Goal: Transaction & Acquisition: Obtain resource

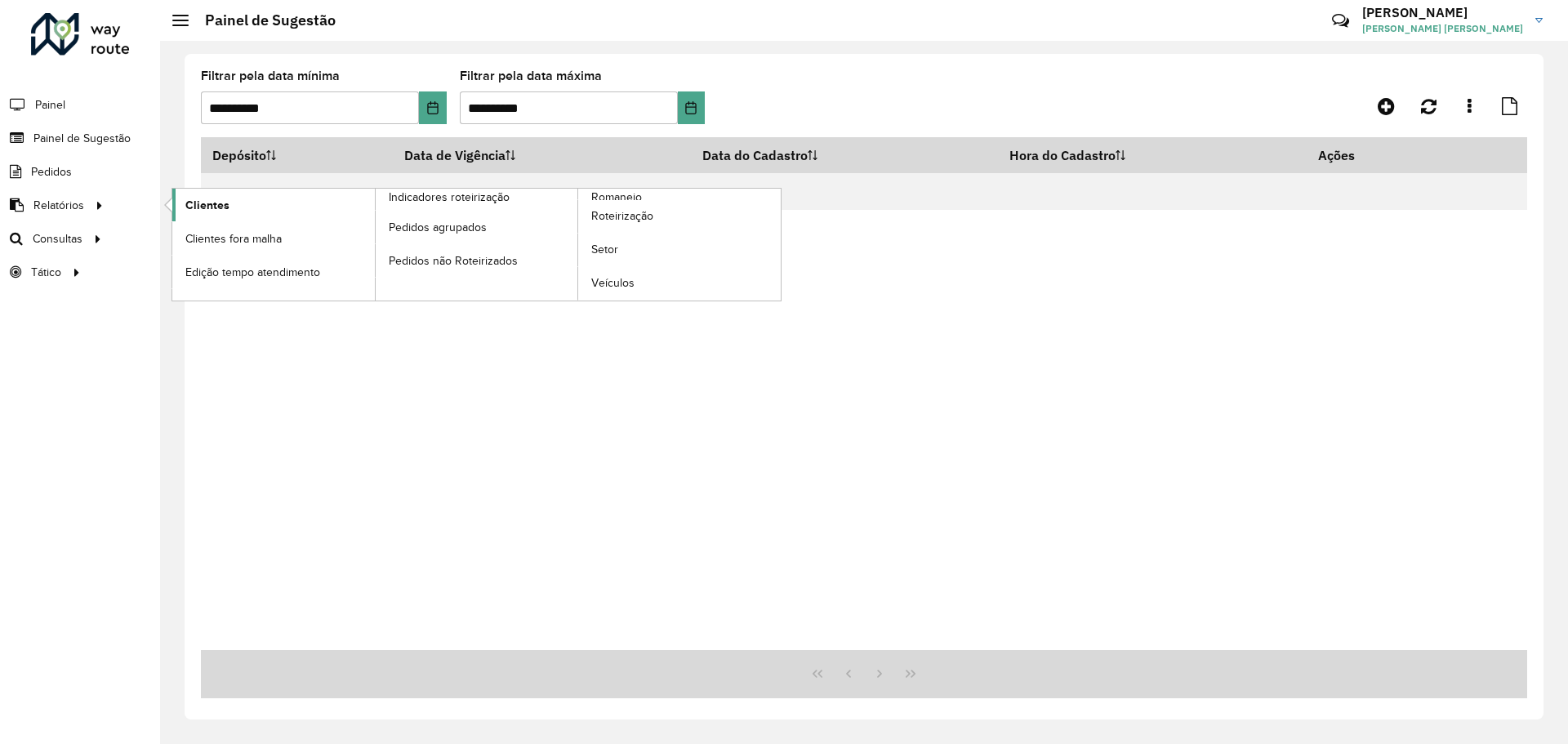
click at [195, 207] on span "Clientes" at bounding box center [207, 205] width 44 height 17
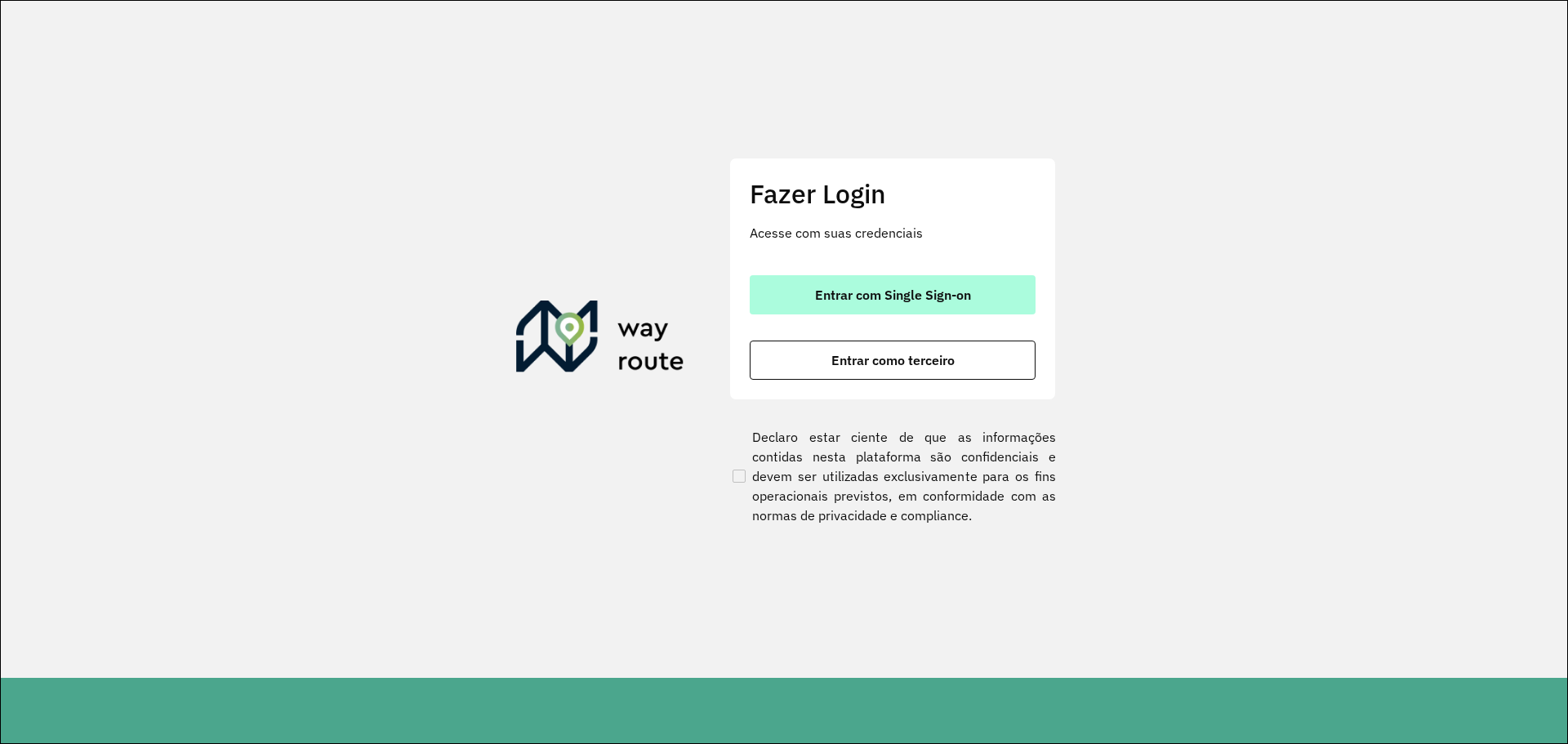
click at [975, 299] on button "Entrar com Single Sign-on" at bounding box center [893, 294] width 286 height 39
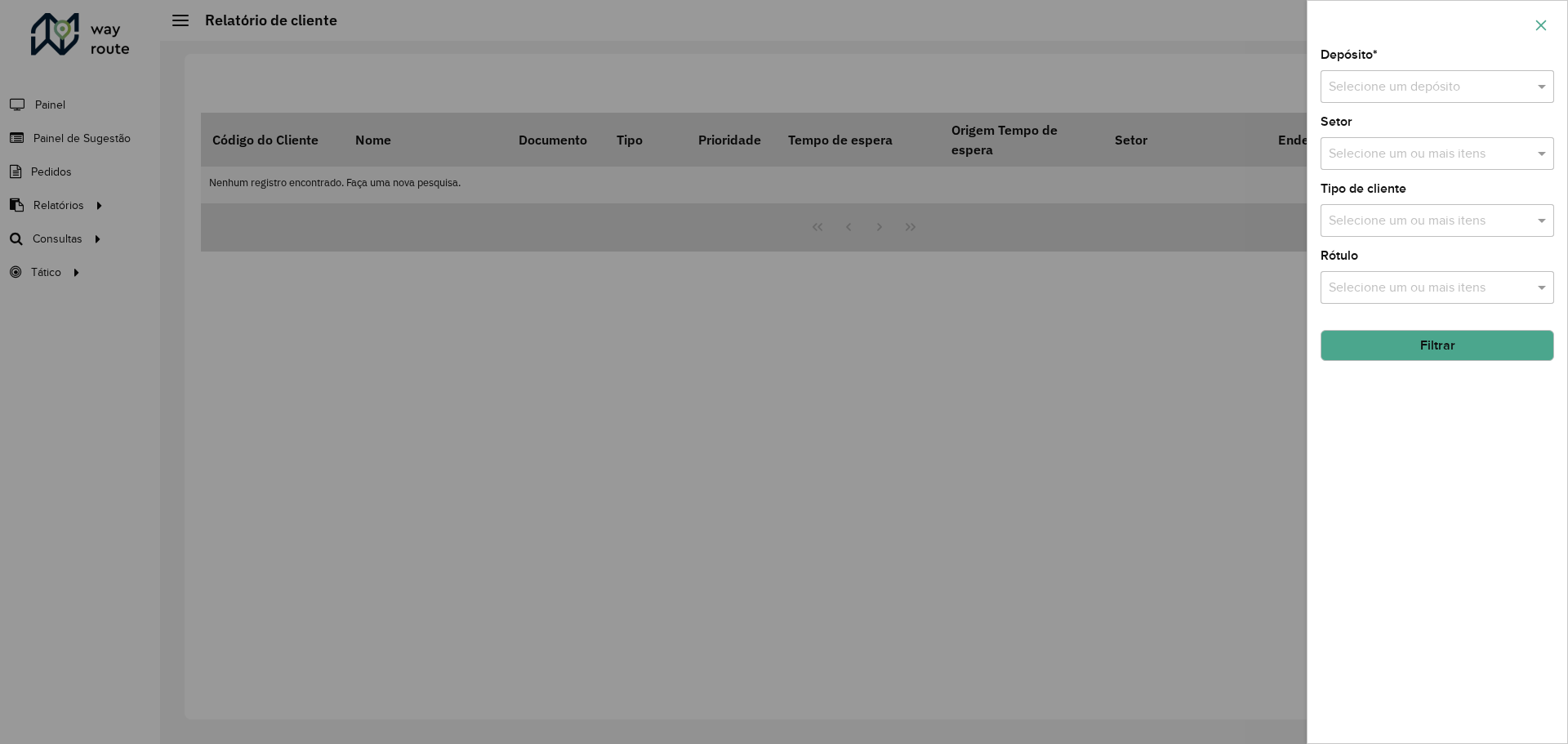
click at [1541, 29] on icon "button" at bounding box center [1541, 25] width 13 height 13
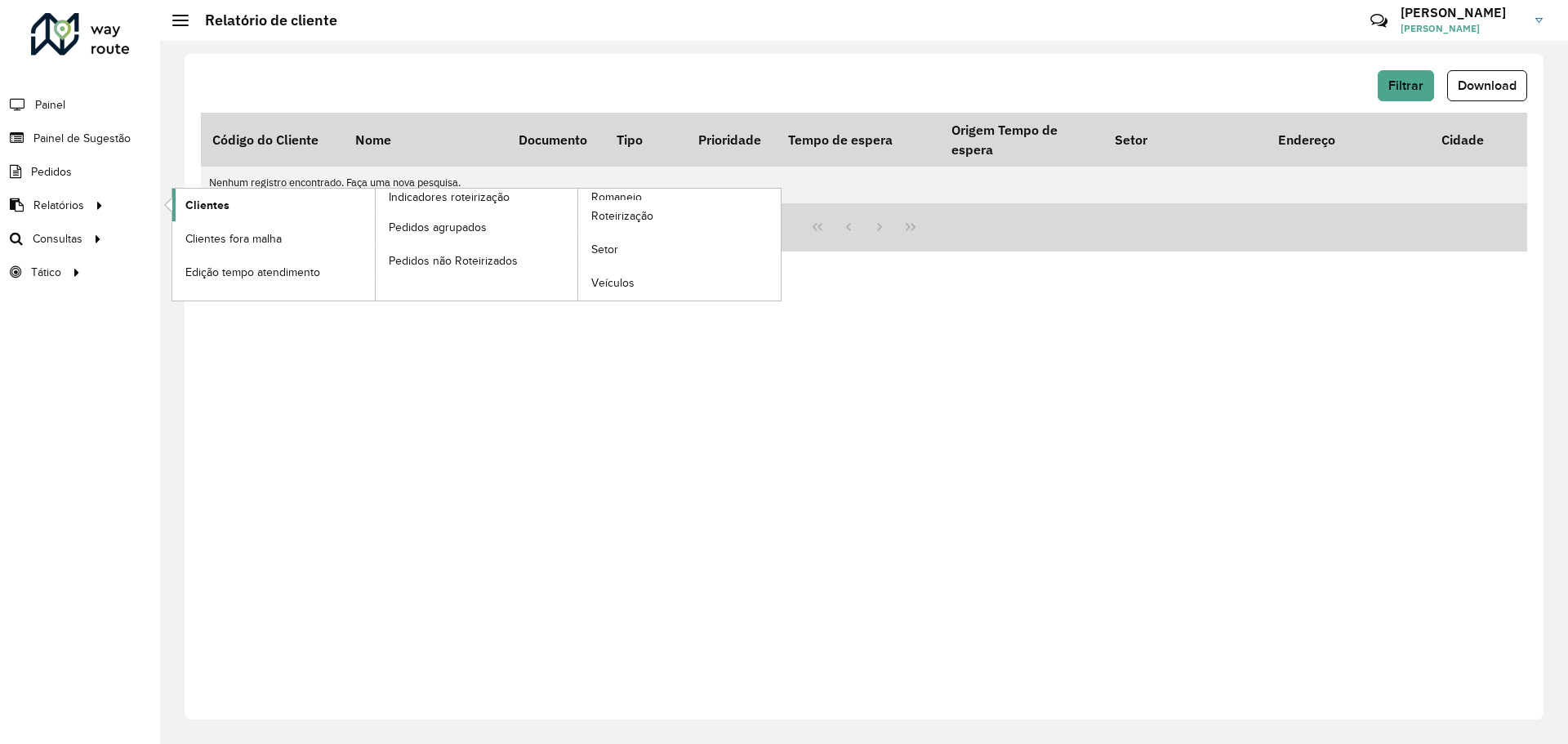
click at [185, 204] on span "Clientes" at bounding box center [207, 205] width 44 height 17
click at [242, 204] on link "Clientes" at bounding box center [273, 205] width 203 height 33
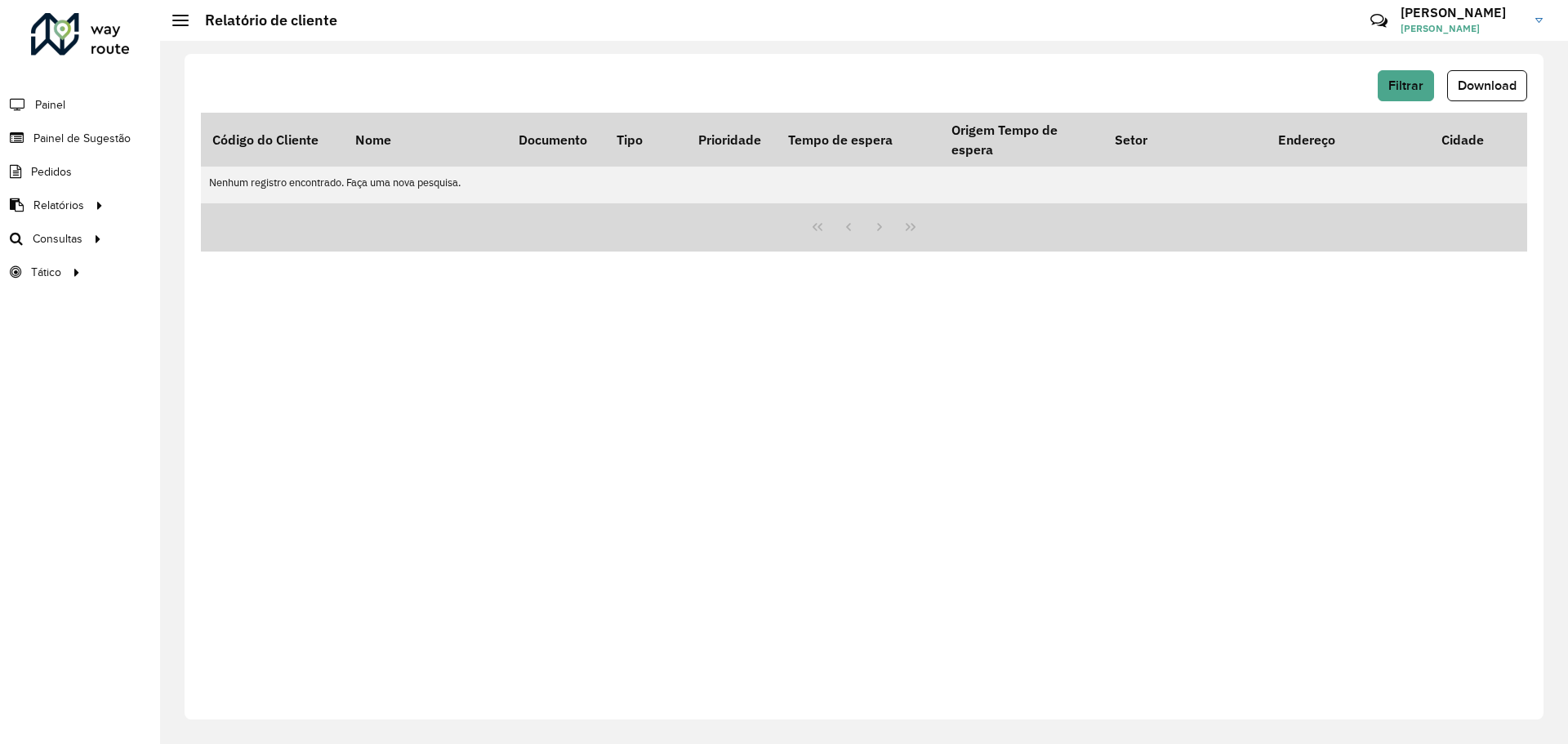
click at [538, 444] on div "Filtrar Download Código do Cliente Nome Documento Tipo Prioridade Tempo de espe…" at bounding box center [864, 387] width 1359 height 666
click at [1412, 92] on button "Filtrar" at bounding box center [1406, 86] width 56 height 31
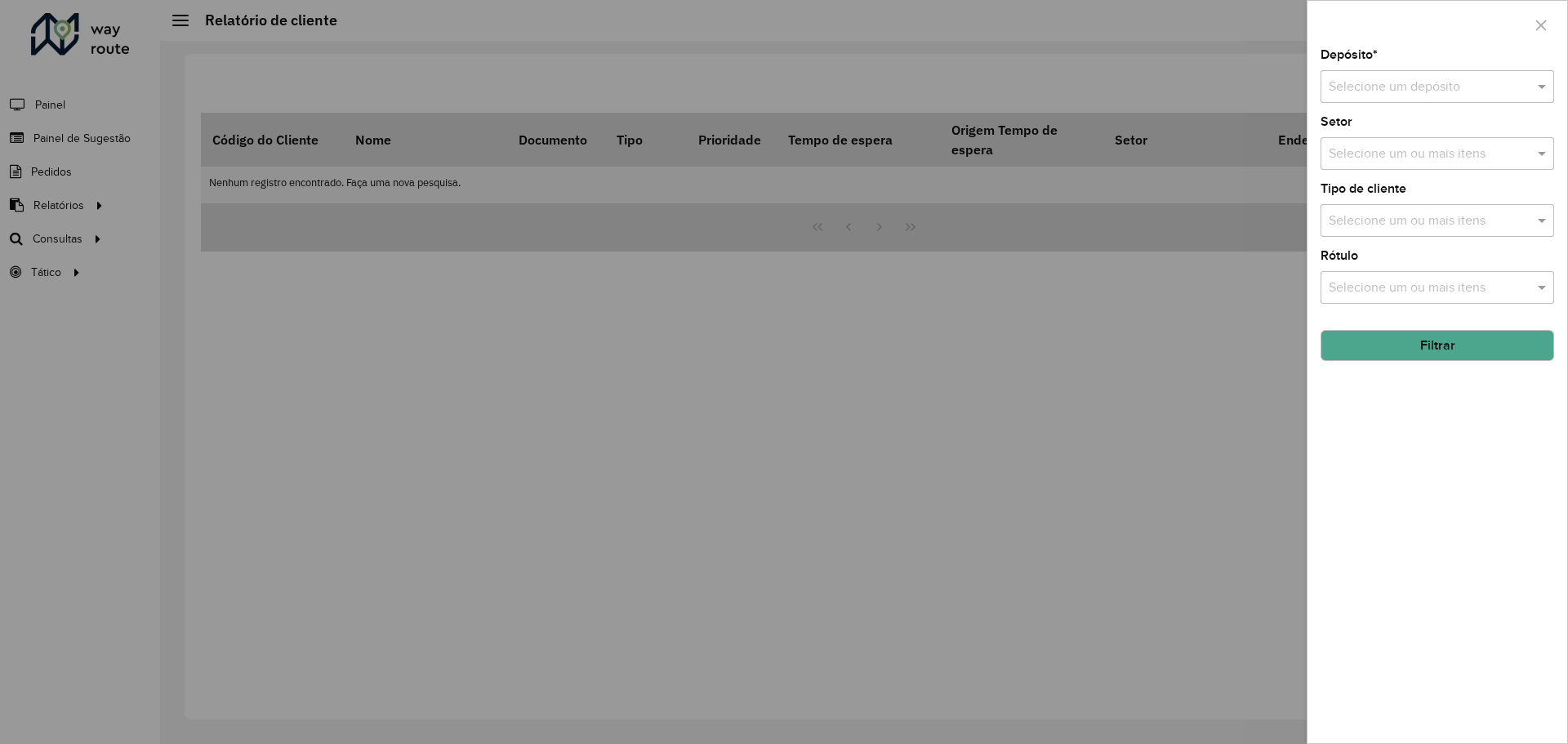
click at [1443, 94] on input "text" at bounding box center [1421, 88] width 185 height 20
click at [1417, 170] on div "CDD Salvador" at bounding box center [1438, 161] width 232 height 28
click at [1467, 290] on input "text" at bounding box center [1429, 289] width 209 height 20
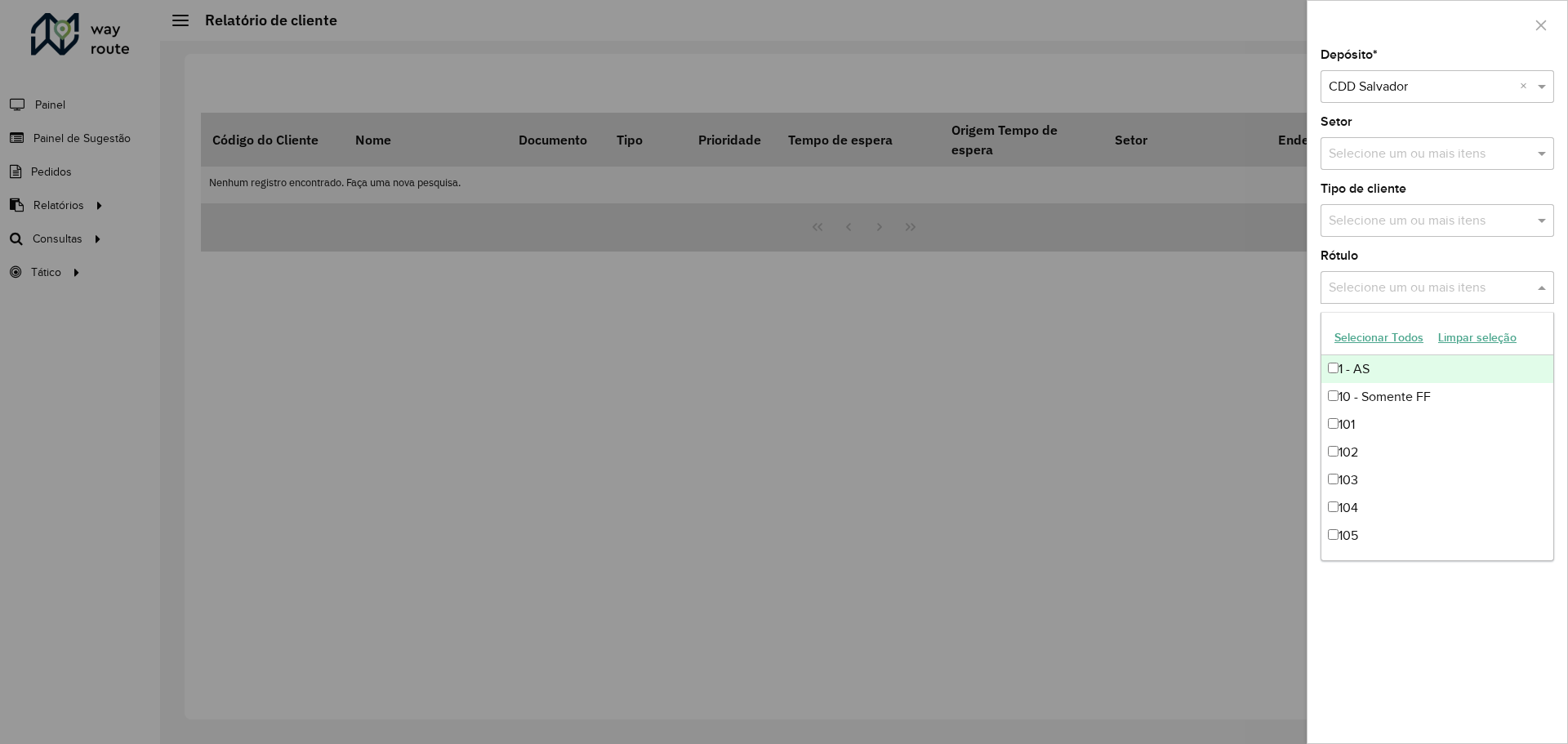
click at [1467, 290] on input "text" at bounding box center [1429, 289] width 209 height 20
click at [1148, 358] on div at bounding box center [784, 372] width 1568 height 744
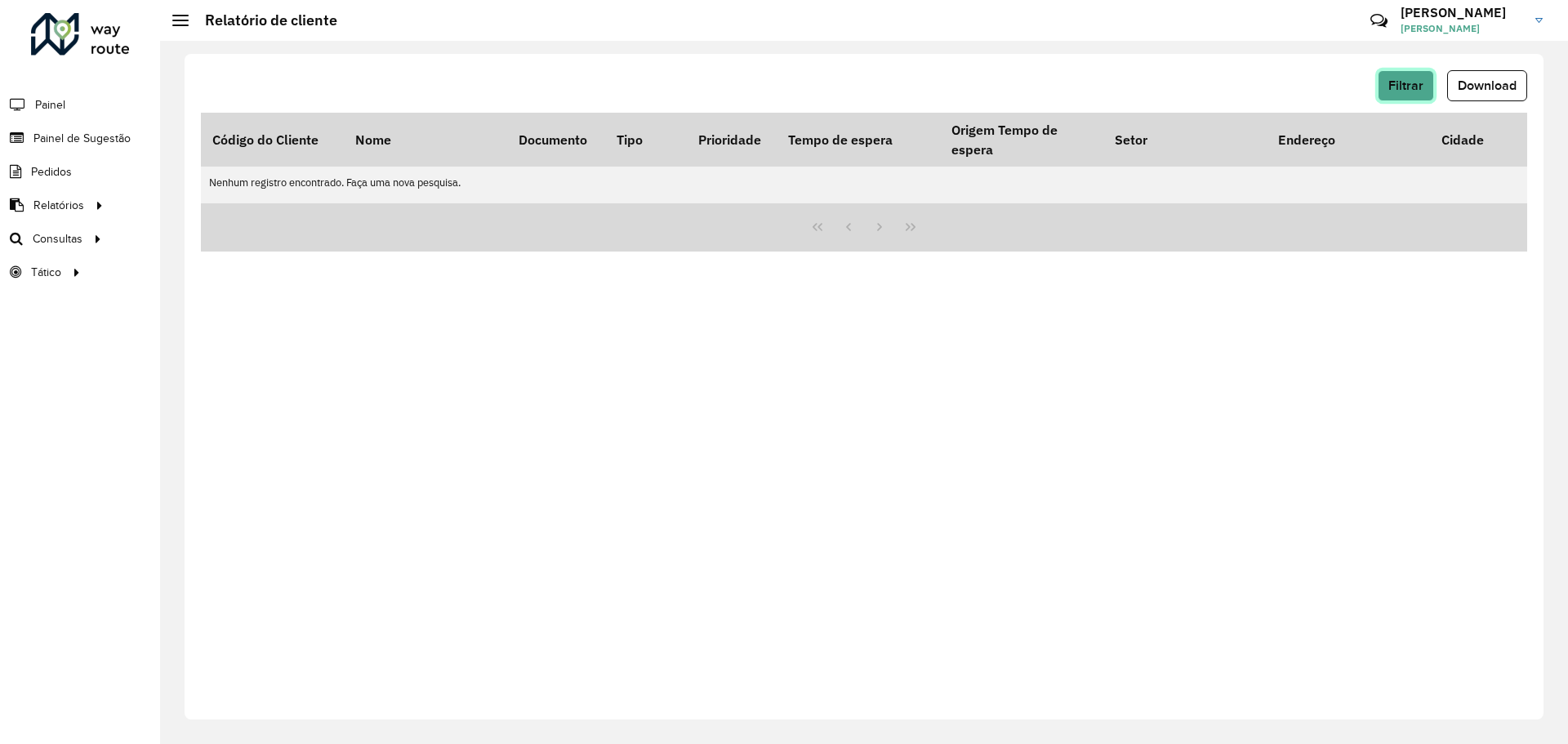
click at [1395, 79] on span "Filtrar" at bounding box center [1406, 85] width 35 height 14
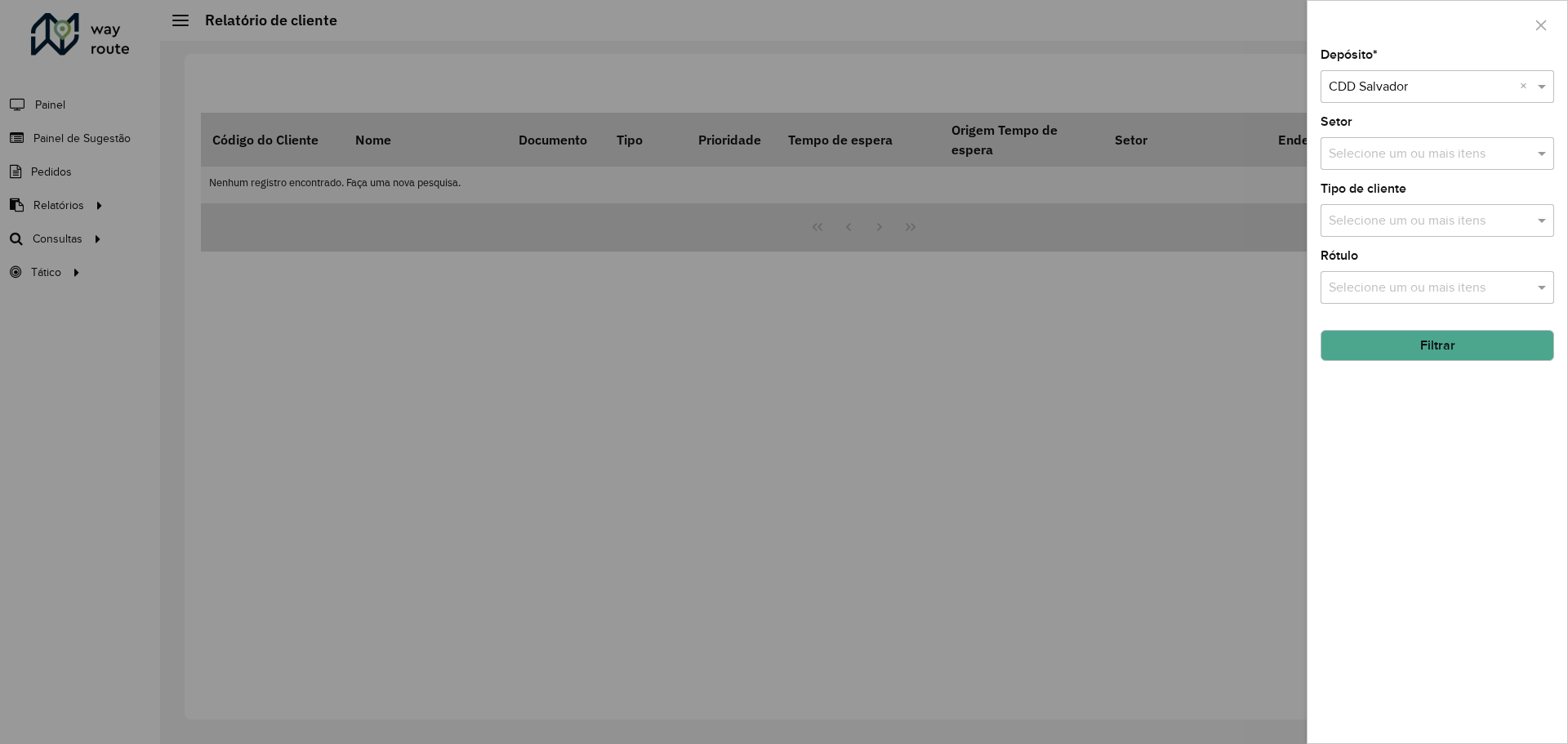
click at [1447, 348] on button "Filtrar" at bounding box center [1438, 346] width 233 height 31
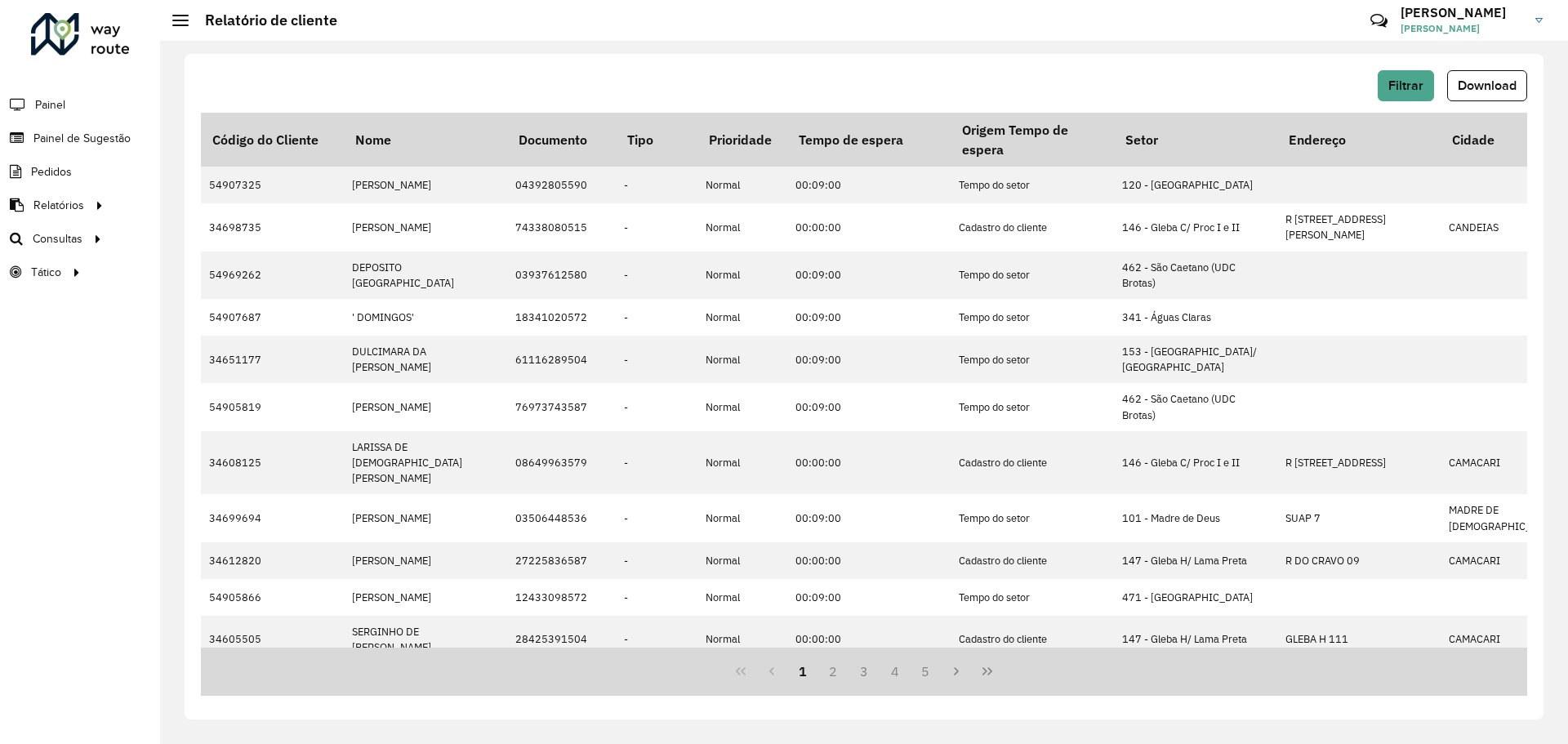
drag, startPoint x: 493, startPoint y: 648, endPoint x: 735, endPoint y: 651, distance: 242.0
click at [735, 651] on div "1 2 3 4 5" at bounding box center [864, 672] width 1326 height 48
click at [1491, 84] on span "Download" at bounding box center [1487, 85] width 59 height 14
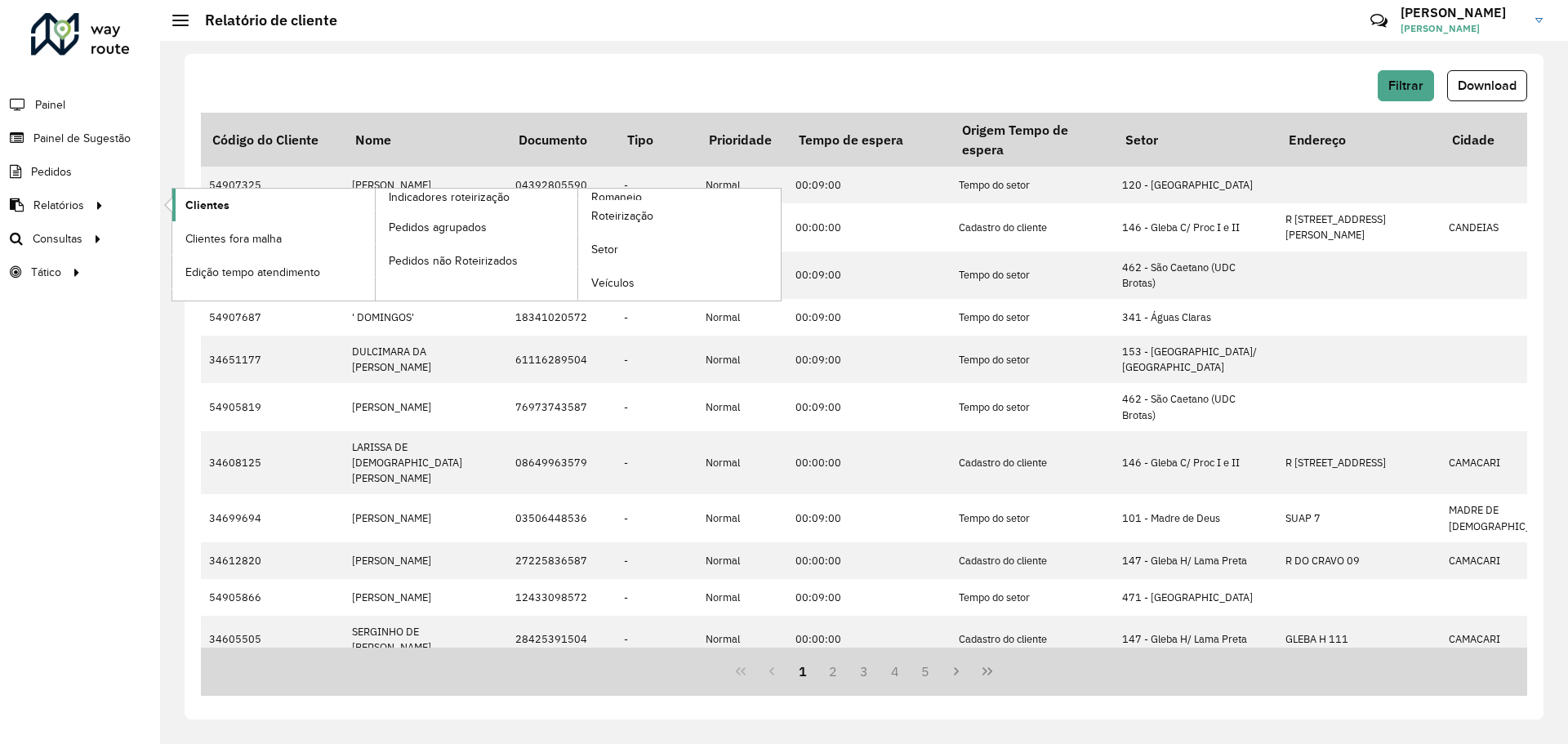
click at [219, 216] on link "Clientes" at bounding box center [273, 205] width 203 height 33
click at [178, 202] on link "Clientes" at bounding box center [273, 205] width 203 height 33
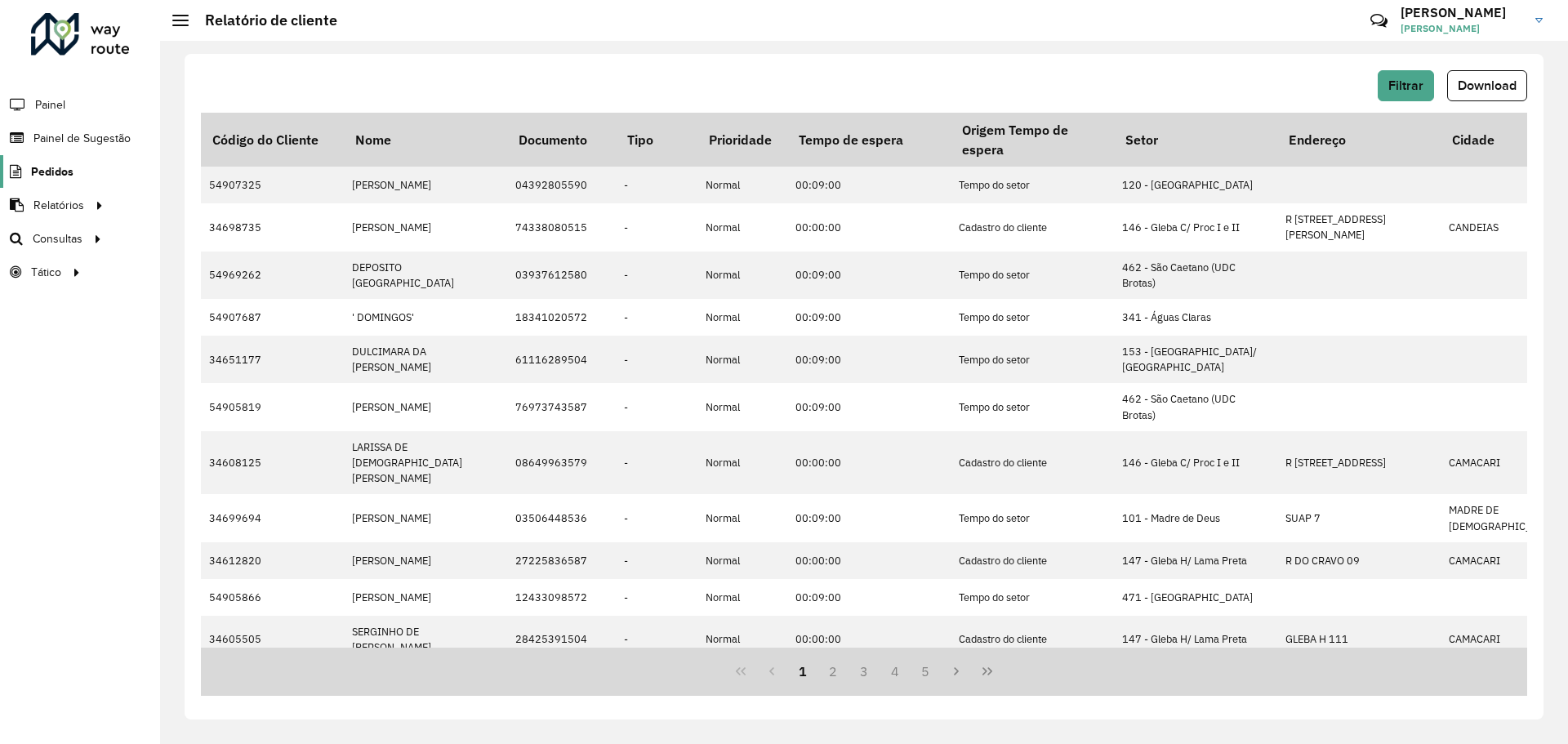
click at [54, 164] on span "Pedidos" at bounding box center [52, 172] width 43 height 17
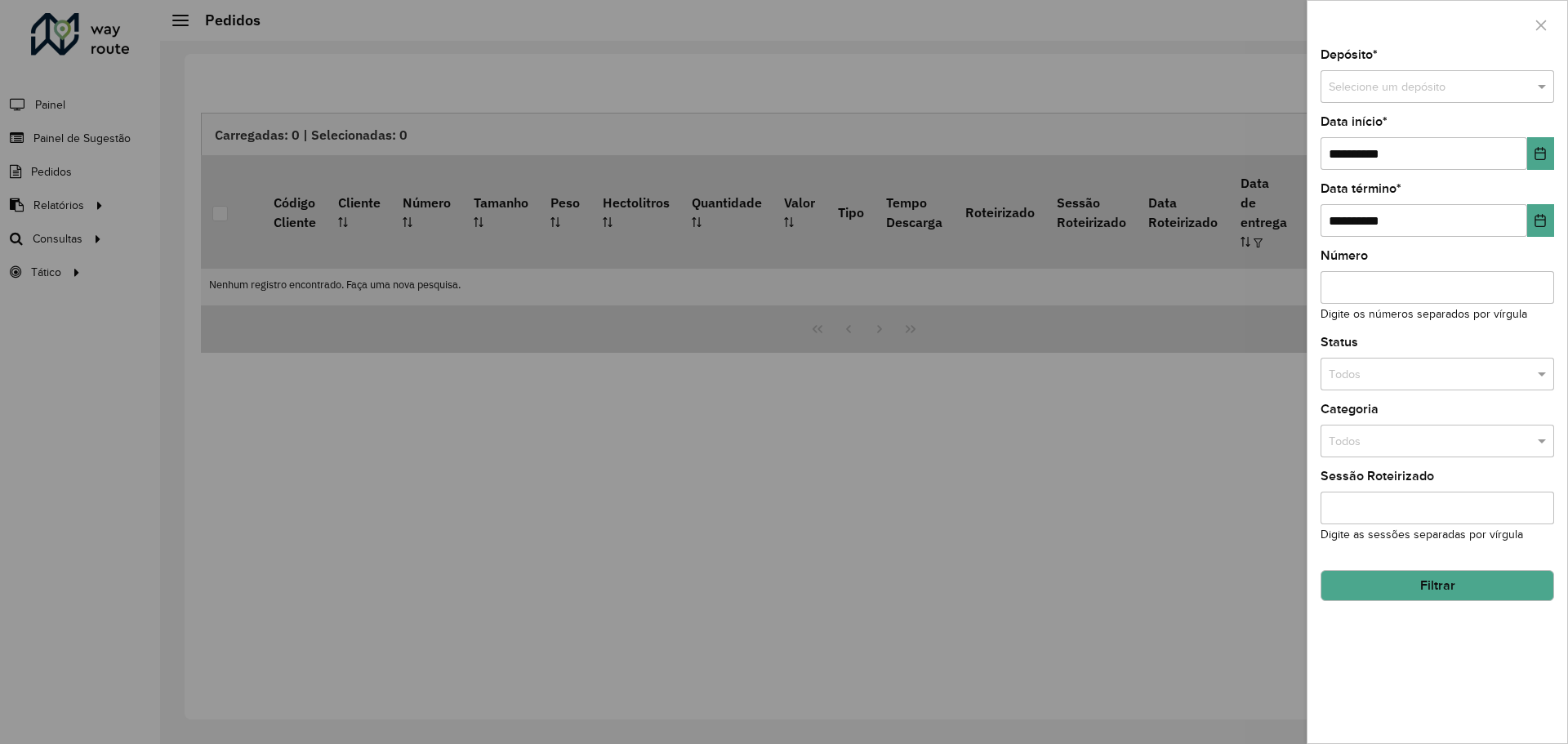
click at [997, 312] on div at bounding box center [784, 372] width 1568 height 744
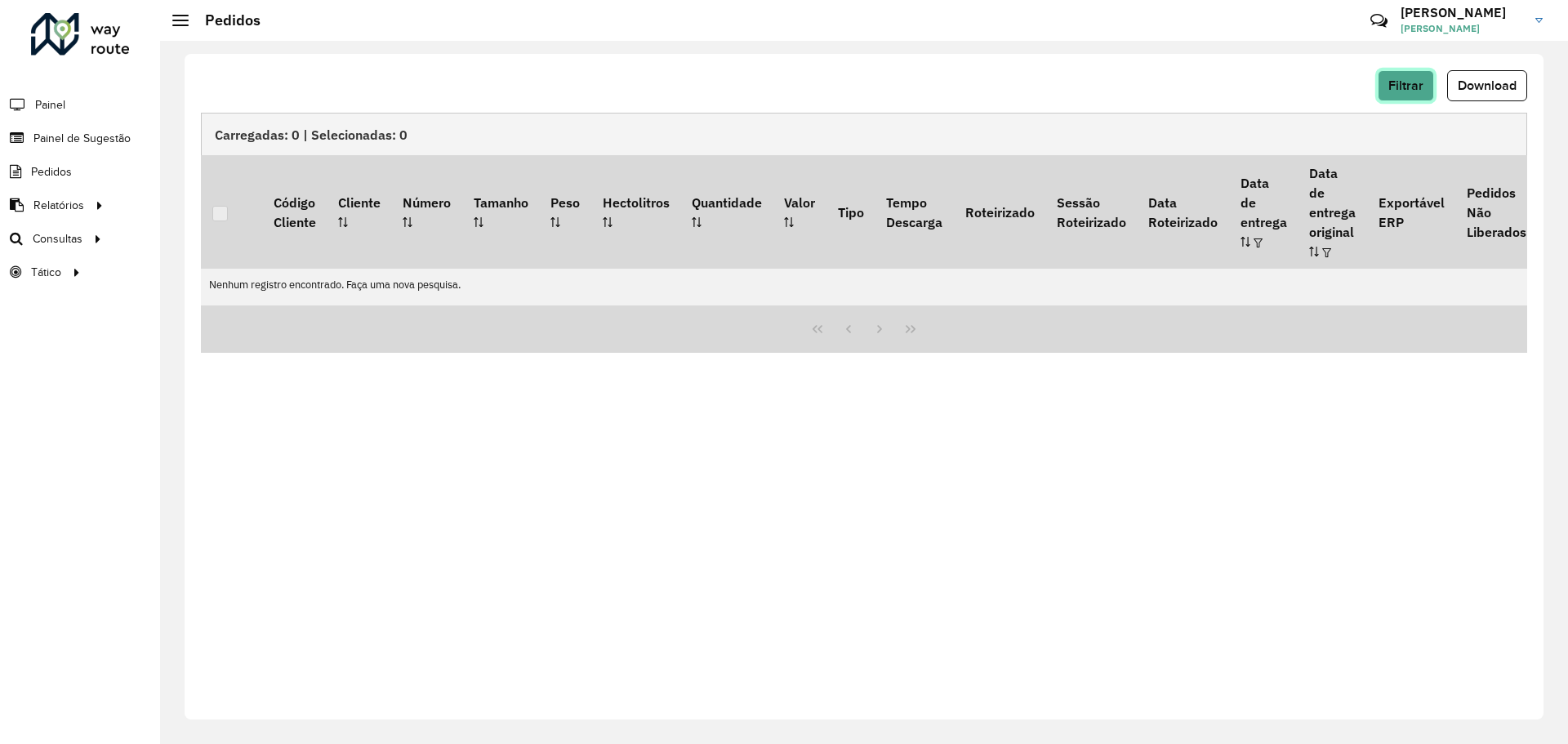
click at [1403, 95] on button "Filtrar" at bounding box center [1406, 86] width 56 height 31
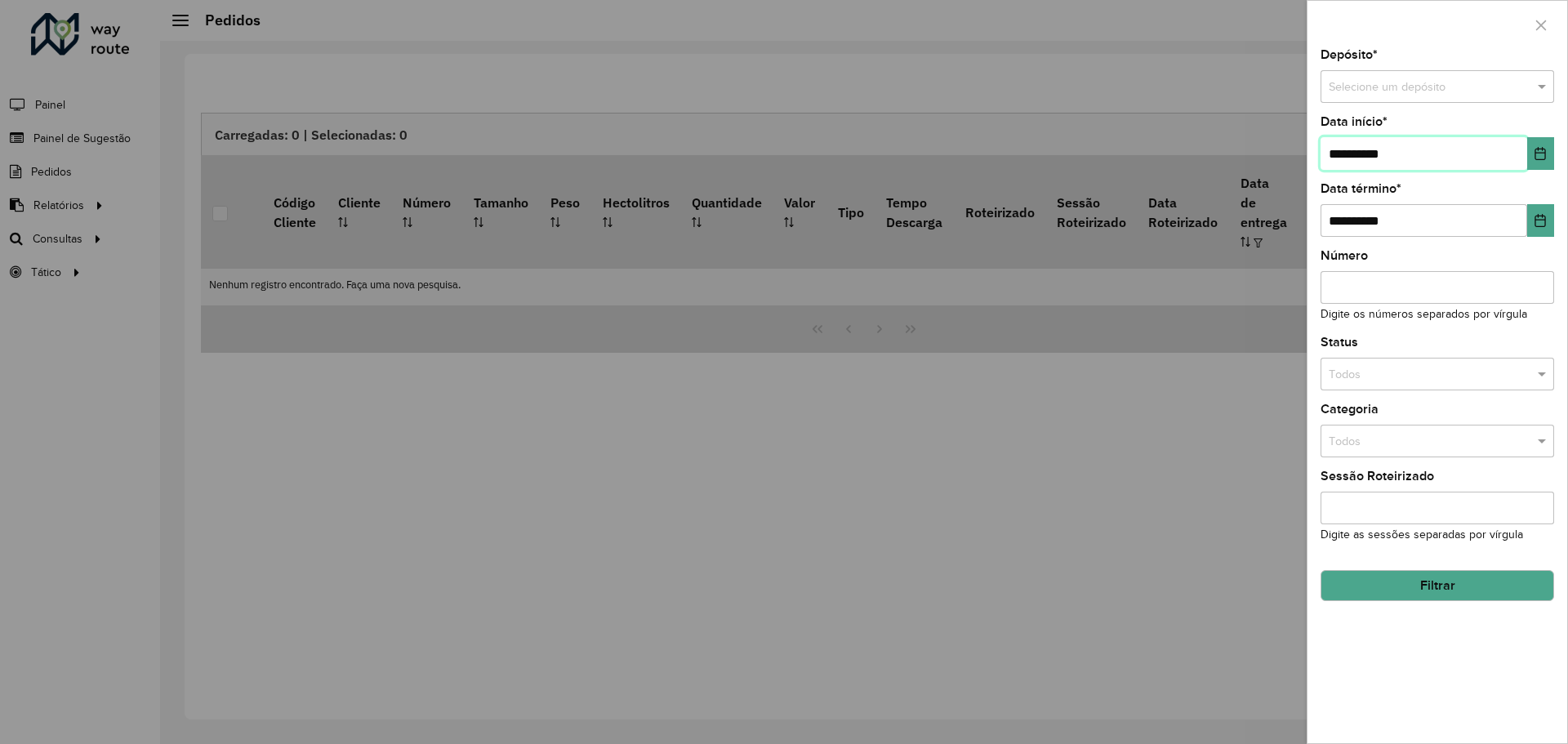
click at [1462, 149] on input "**********" at bounding box center [1424, 154] width 206 height 33
drag, startPoint x: 1473, startPoint y: 150, endPoint x: 798, endPoint y: 156, distance: 675.0
click at [968, 159] on body "**********" at bounding box center [784, 372] width 1568 height 744
type input "**********"
click at [1480, 95] on input "text" at bounding box center [1421, 88] width 185 height 18
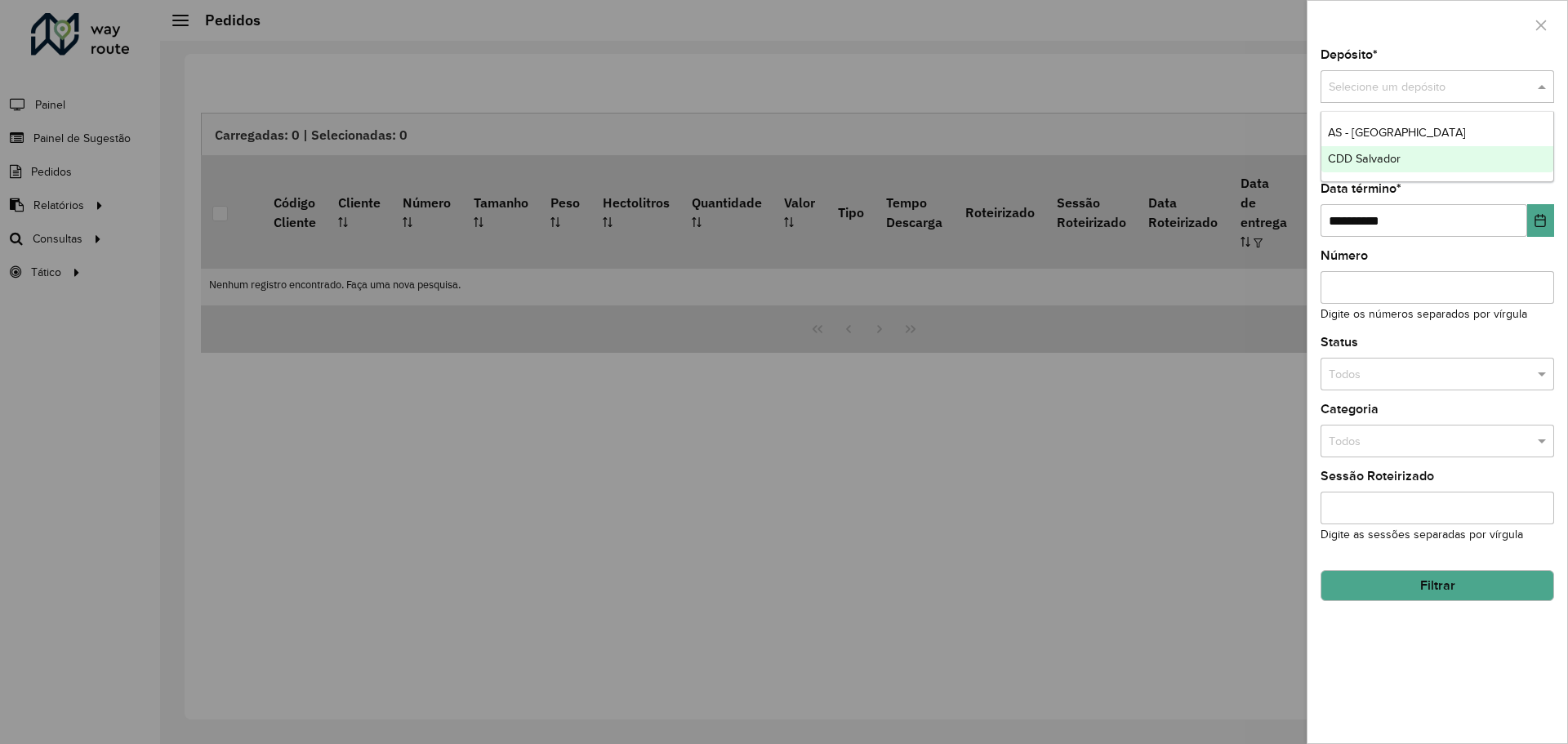
click at [1425, 148] on div "CDD Salvador" at bounding box center [1438, 159] width 232 height 26
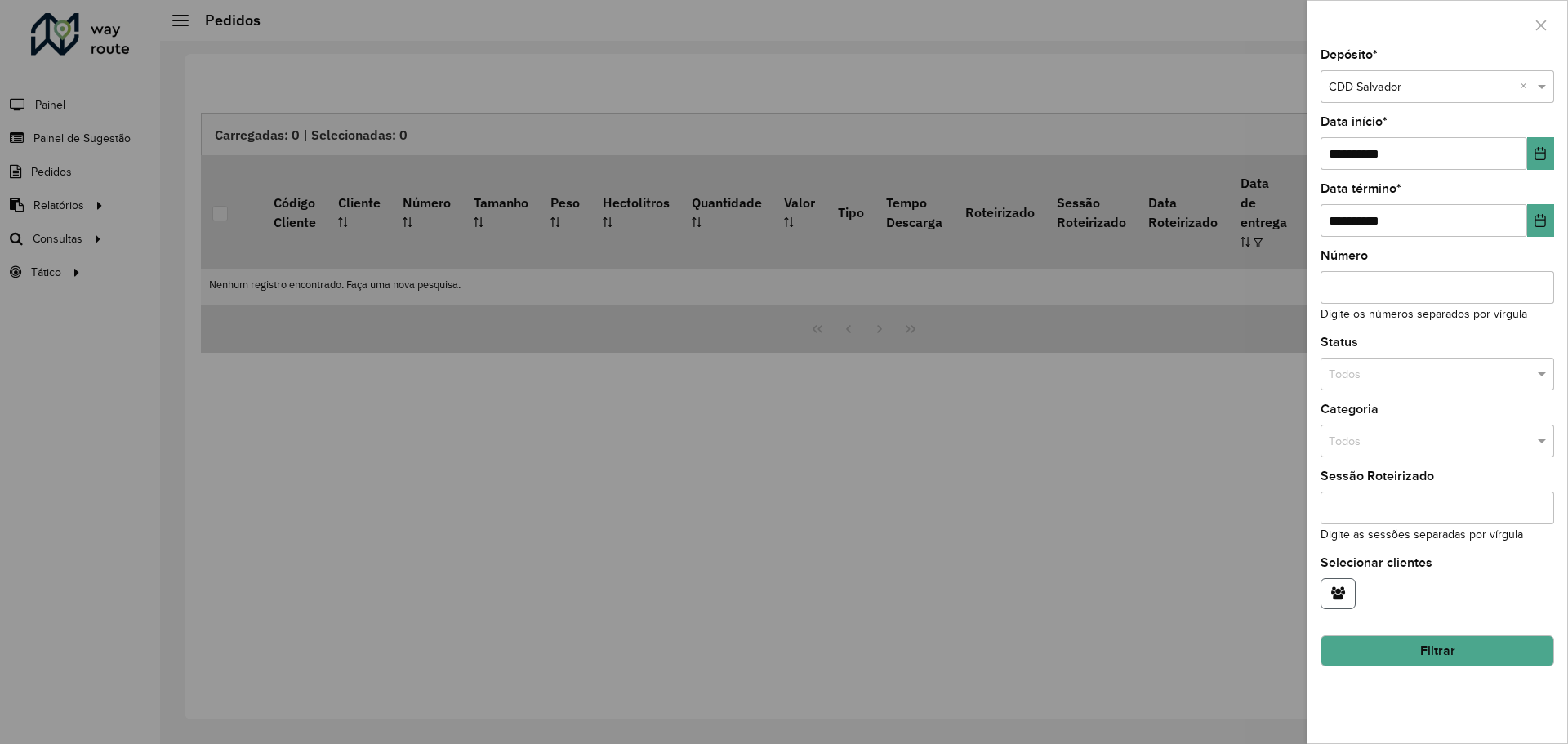
click at [1341, 592] on icon "button" at bounding box center [1338, 593] width 14 height 13
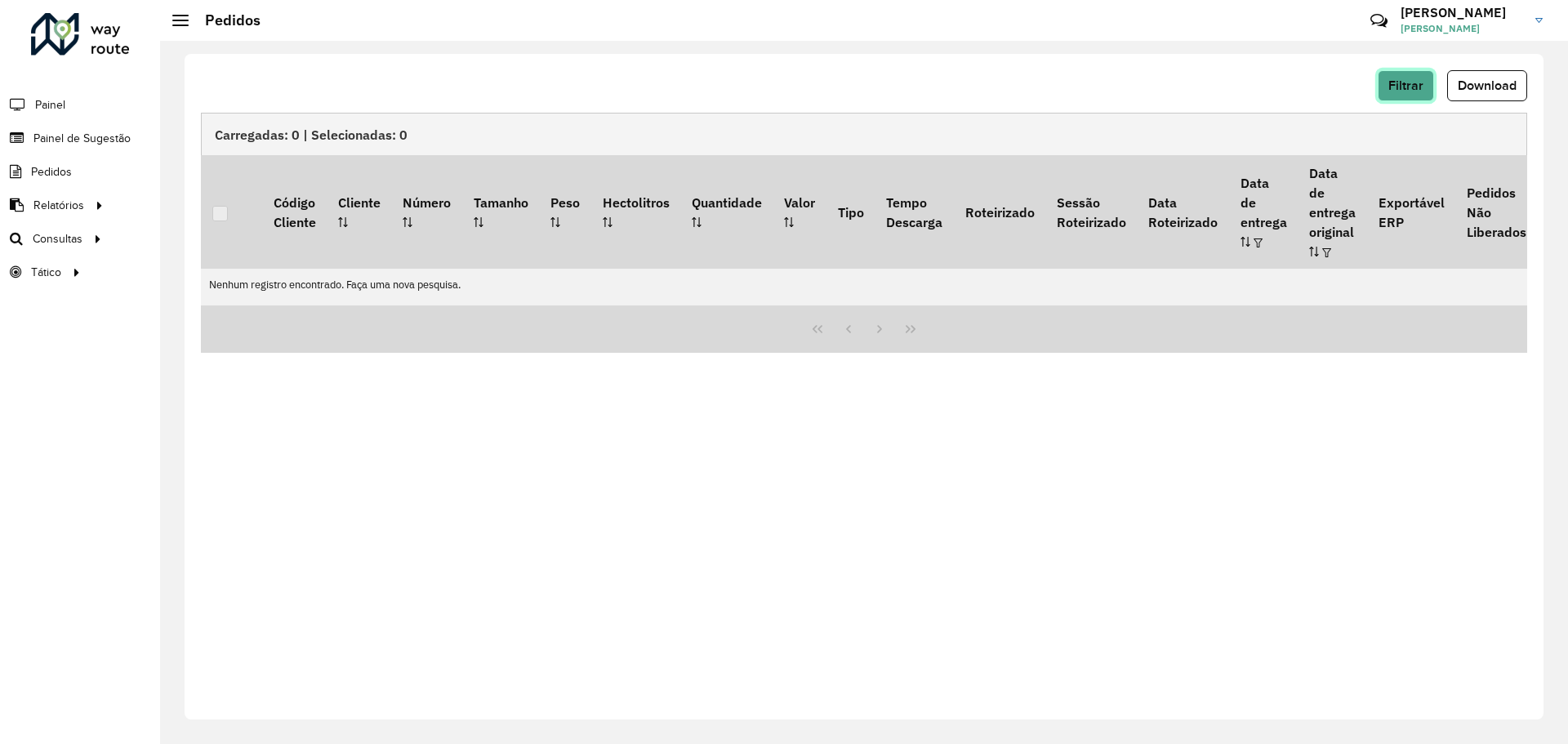
click at [1399, 97] on button "Filtrar" at bounding box center [1406, 86] width 56 height 31
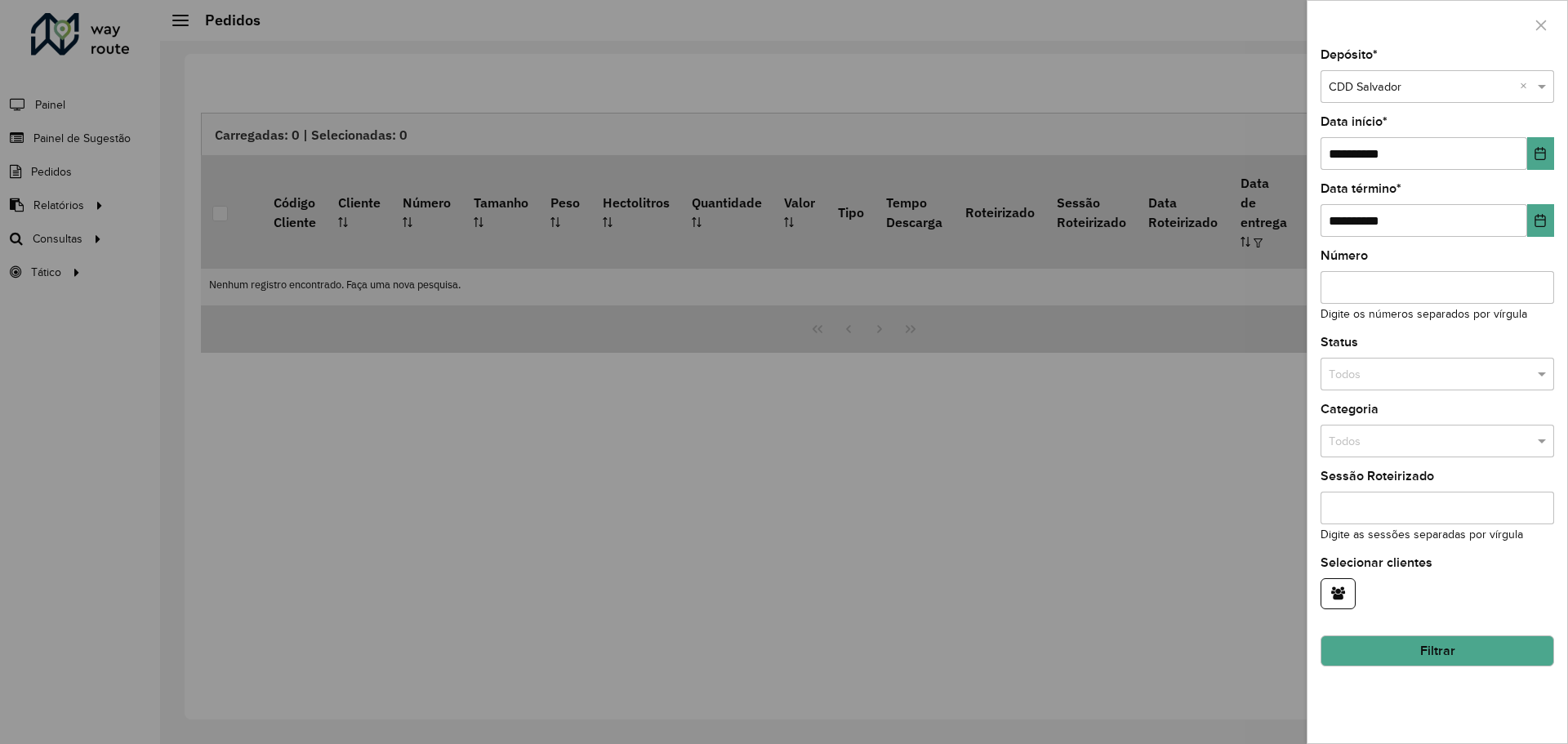
click at [1411, 642] on button "Filtrar" at bounding box center [1438, 651] width 233 height 31
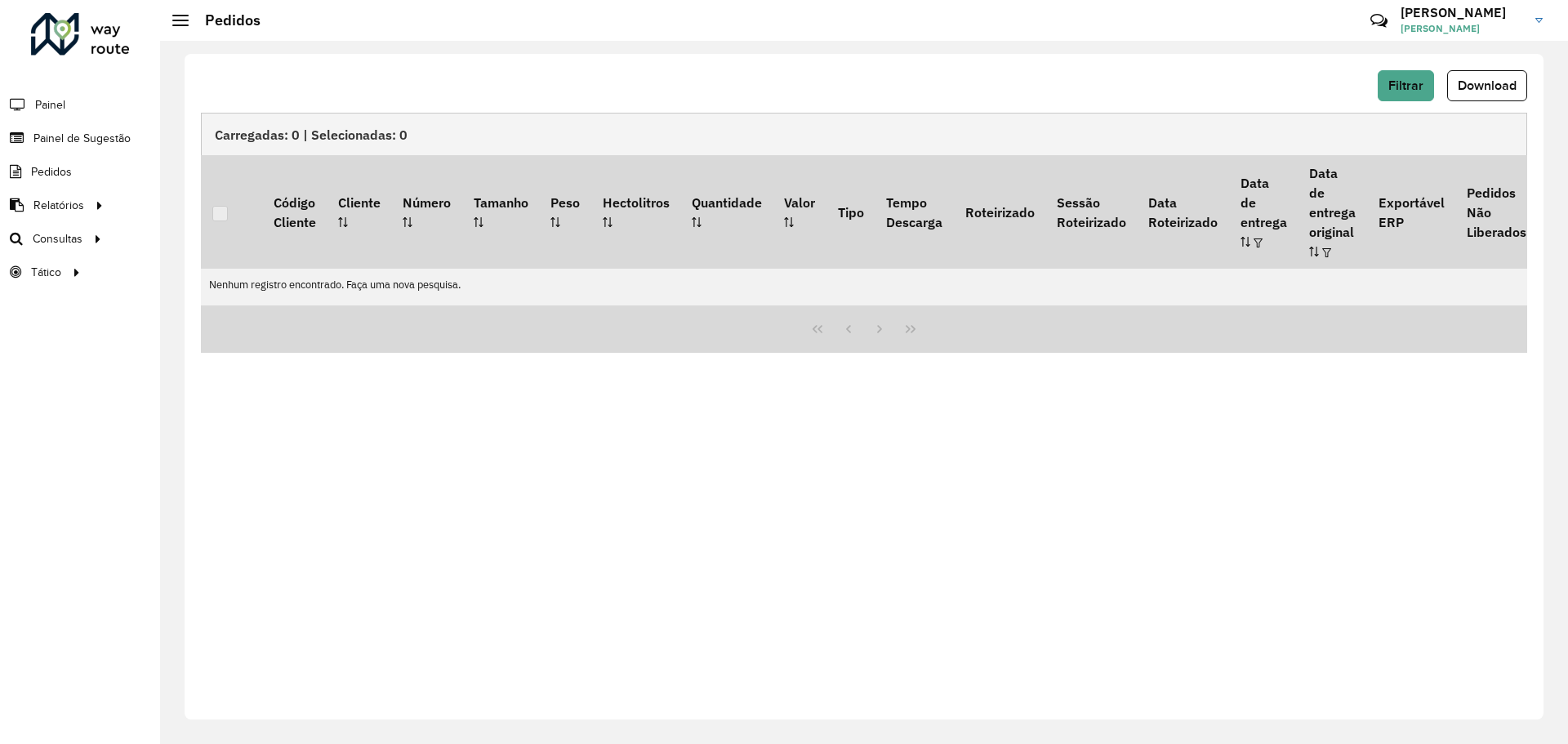
click at [318, 418] on div "Filtrar Download Carregadas: 0 | Selecionadas: 0 Código Cliente Cliente Número …" at bounding box center [864, 387] width 1359 height 666
click at [1408, 93] on button "Filtrar" at bounding box center [1406, 86] width 56 height 31
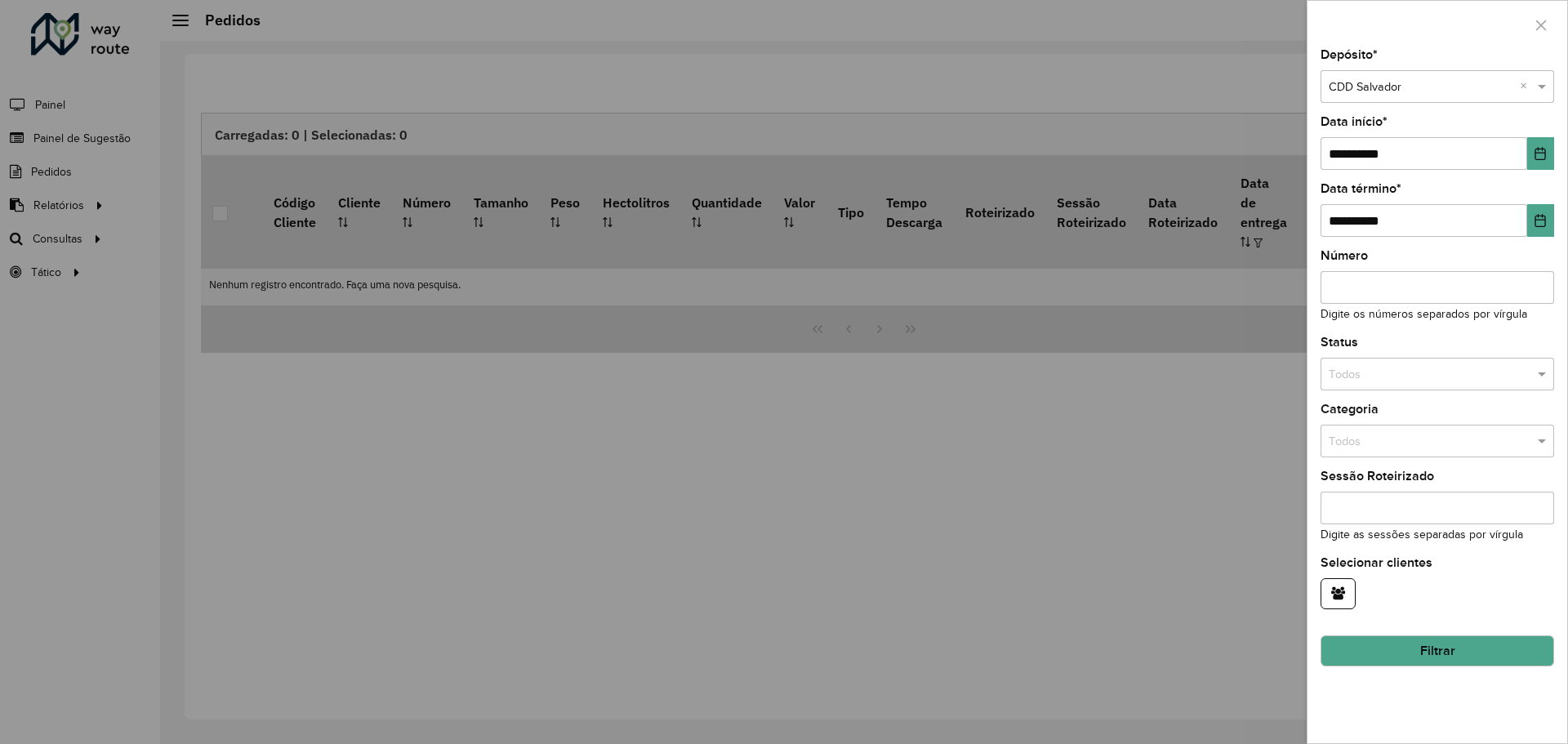
click at [1562, 164] on div "**********" at bounding box center [1437, 396] width 260 height 694
click at [1552, 164] on button "Choose Date" at bounding box center [1541, 154] width 27 height 33
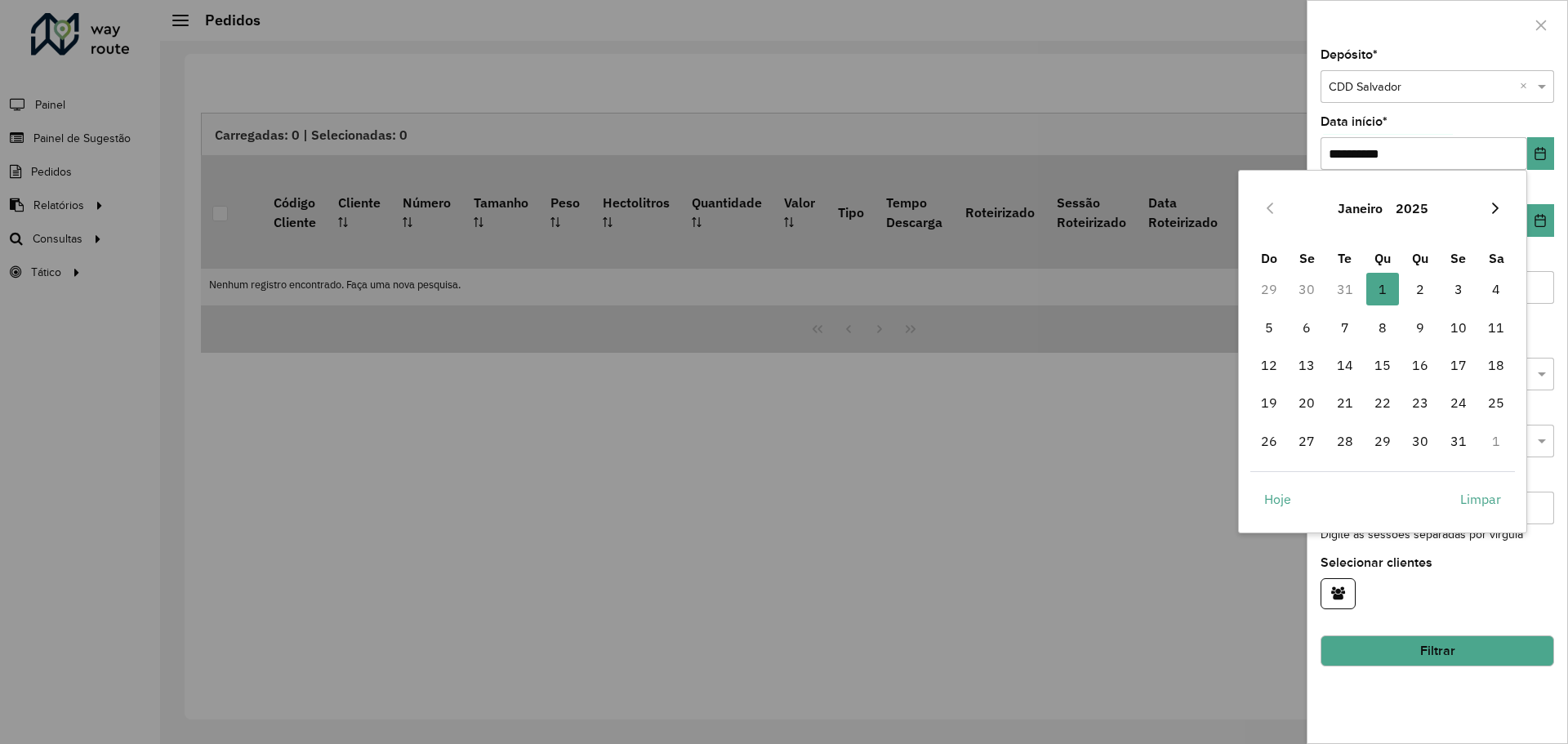
click at [1494, 209] on icon "Next Month" at bounding box center [1496, 208] width 13 height 13
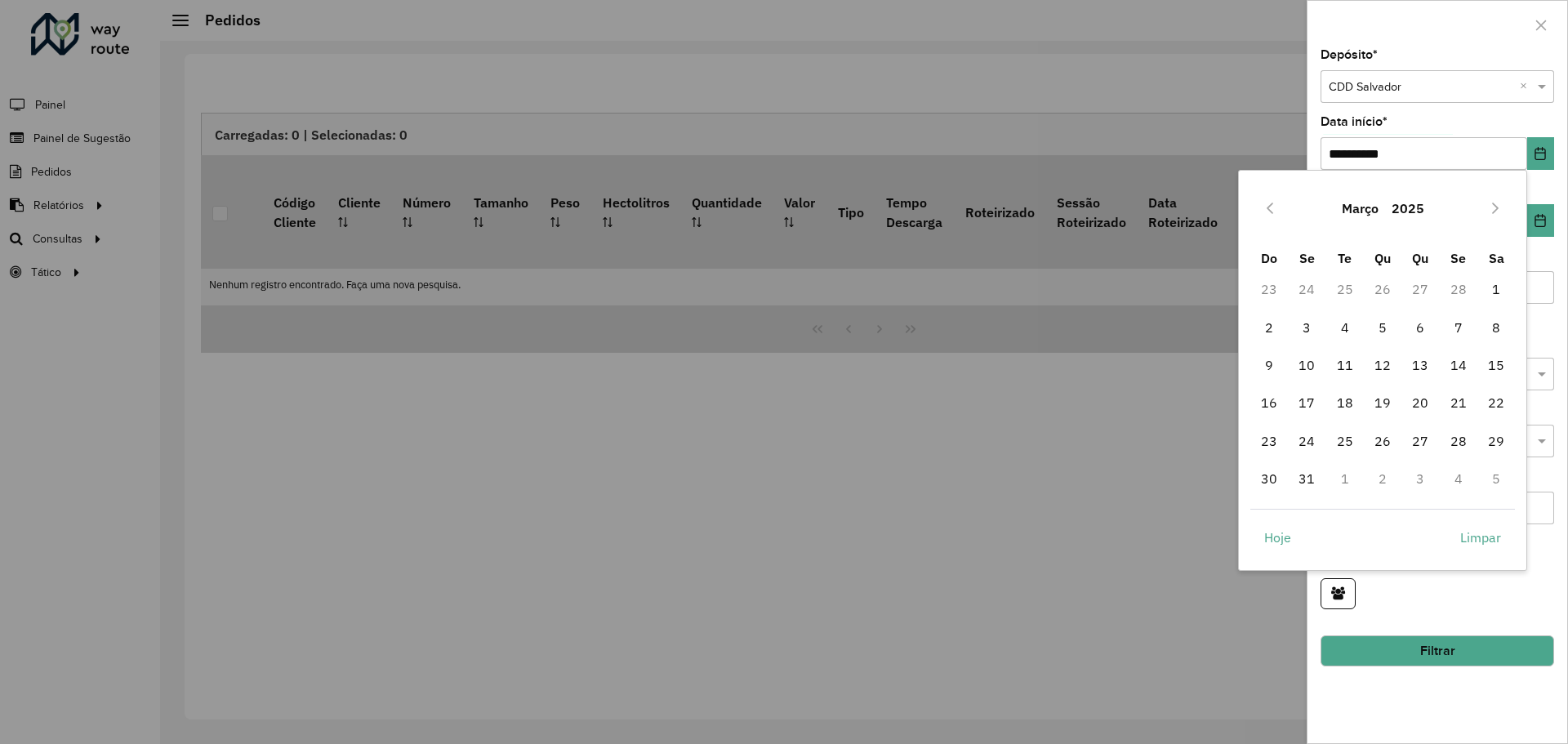
click at [1494, 209] on icon "Next Month" at bounding box center [1496, 208] width 13 height 13
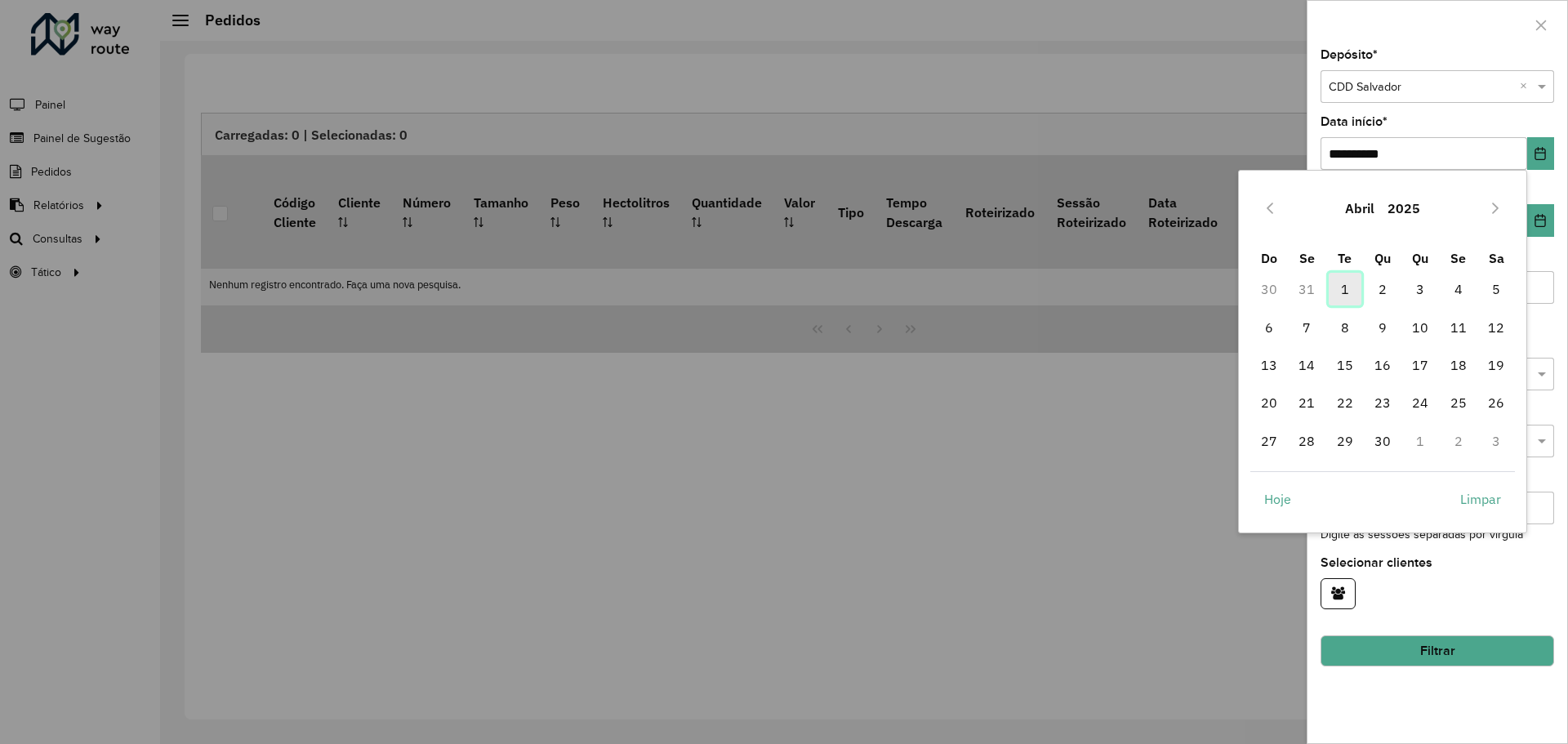
click at [1349, 283] on span "1" at bounding box center [1345, 290] width 33 height 33
type input "**********"
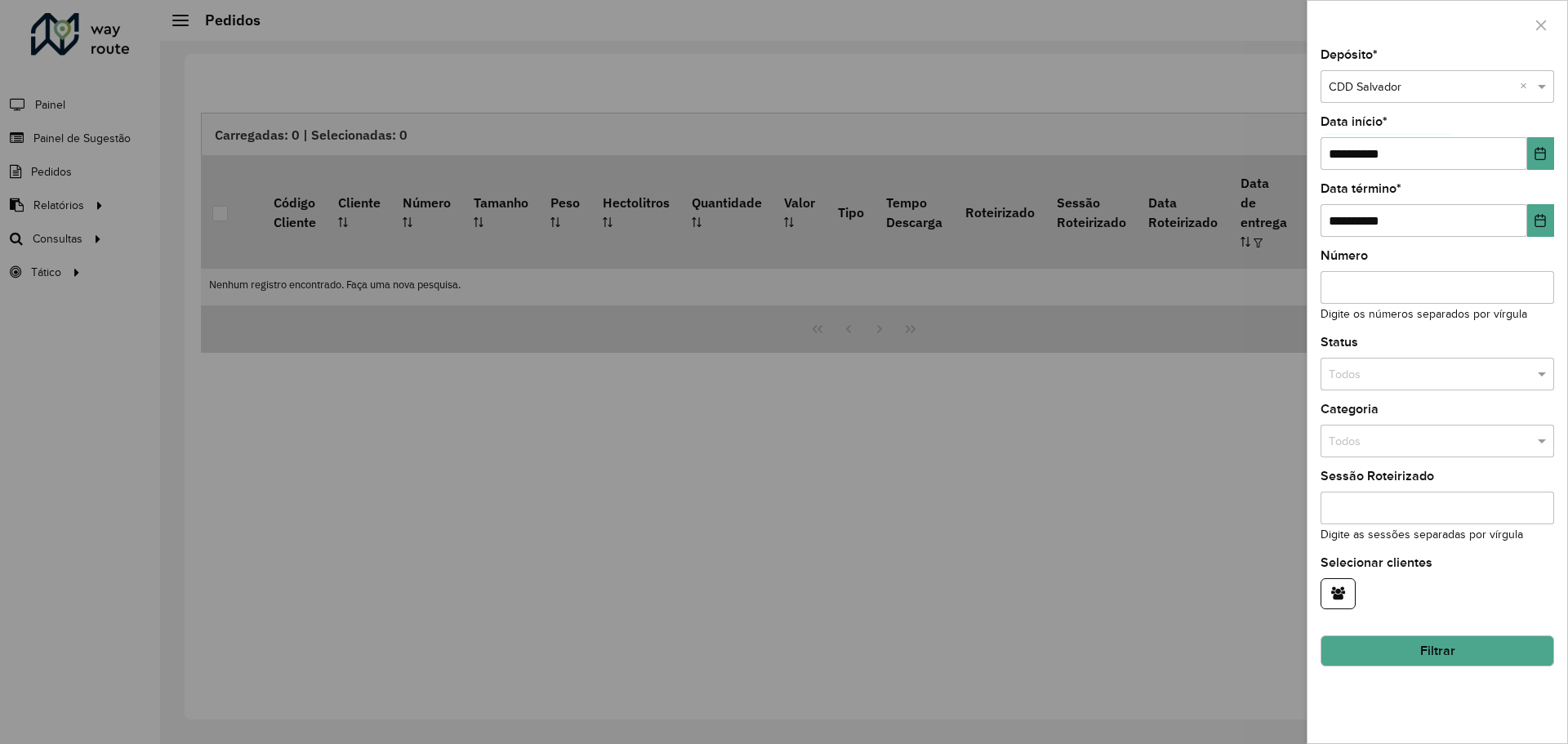
click at [1420, 659] on button "Filtrar" at bounding box center [1438, 651] width 233 height 31
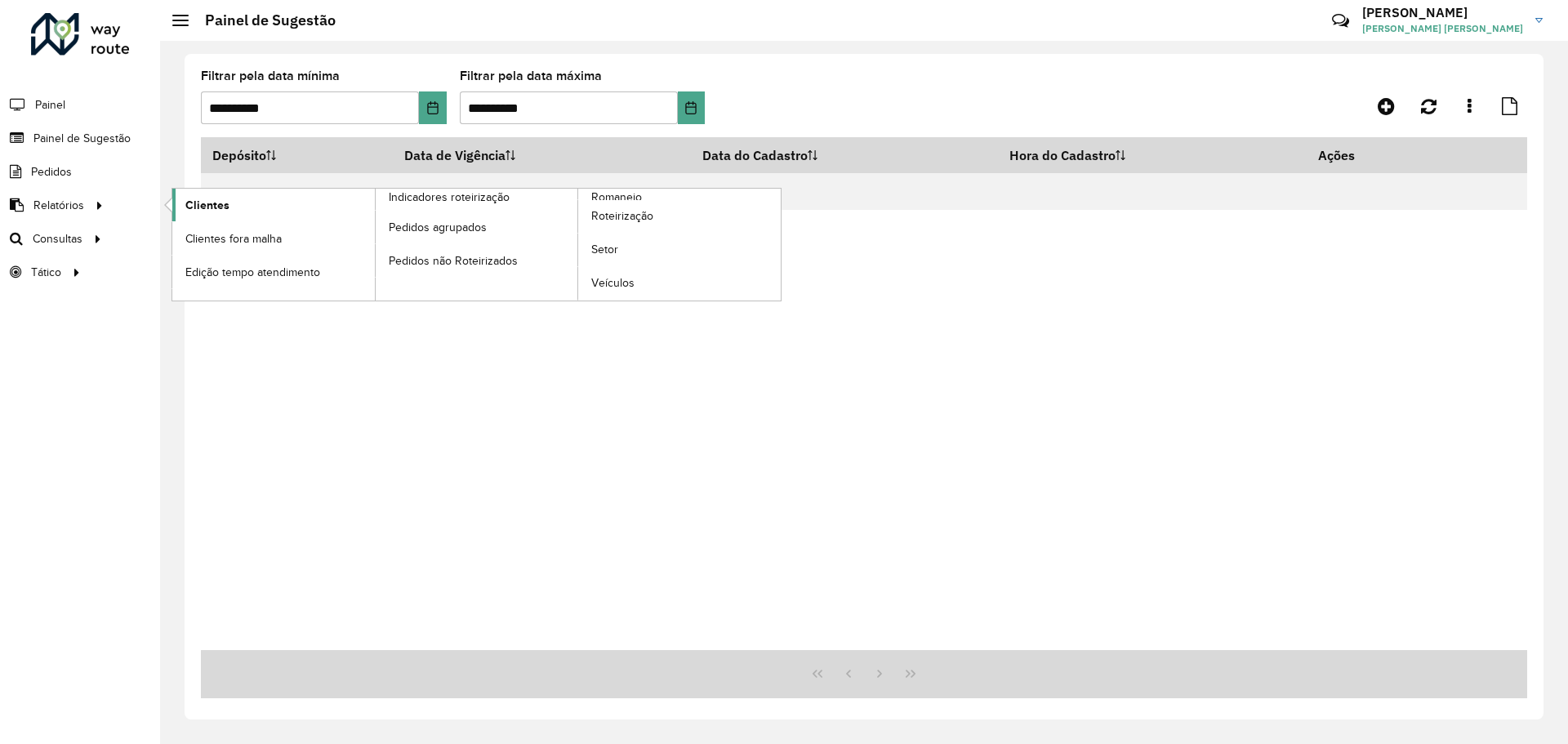
click at [183, 199] on link "Clientes" at bounding box center [273, 205] width 203 height 33
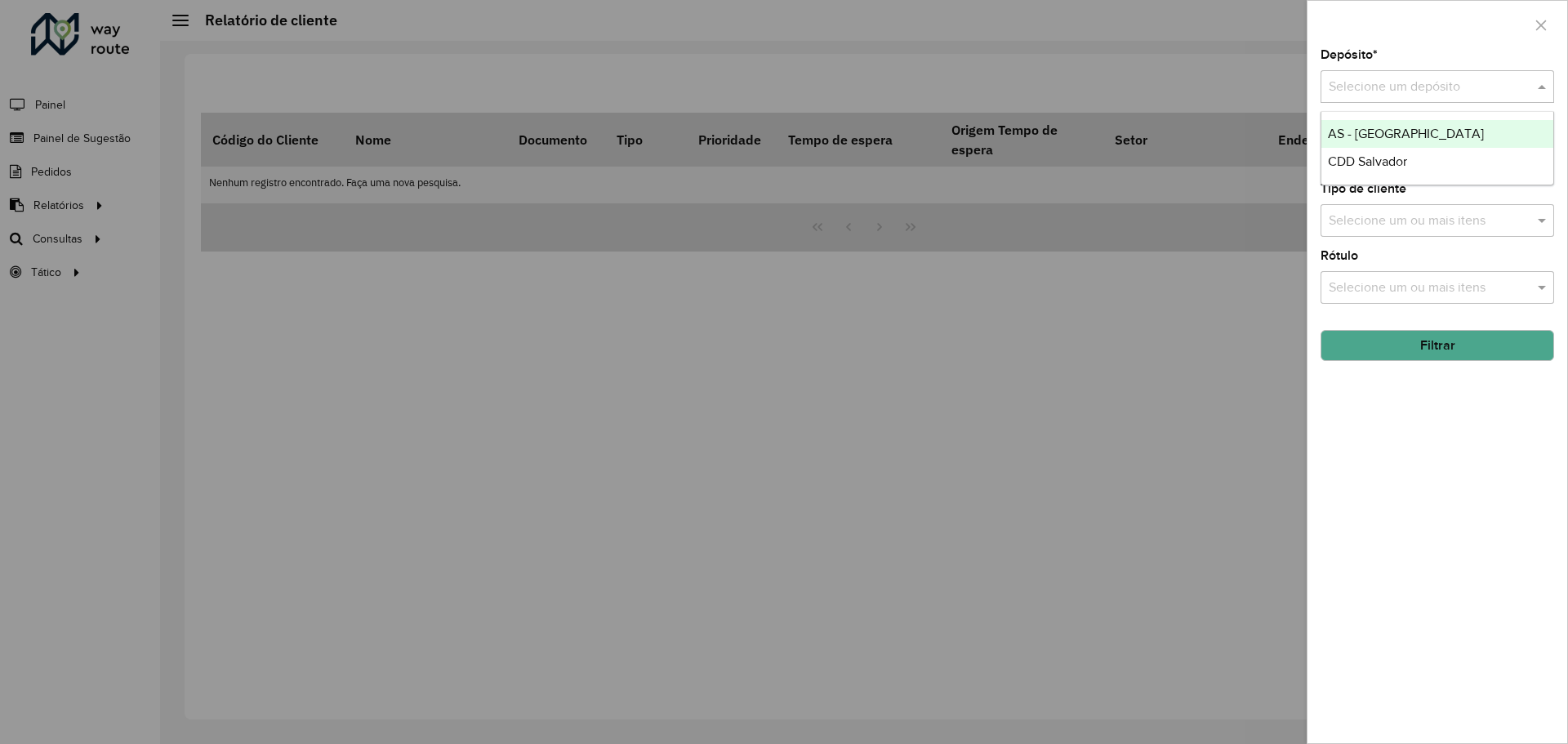
click at [1484, 100] on div "Selecione um depósito" at bounding box center [1438, 87] width 233 height 33
click at [1467, 156] on div "CDD Salvador" at bounding box center [1438, 161] width 232 height 28
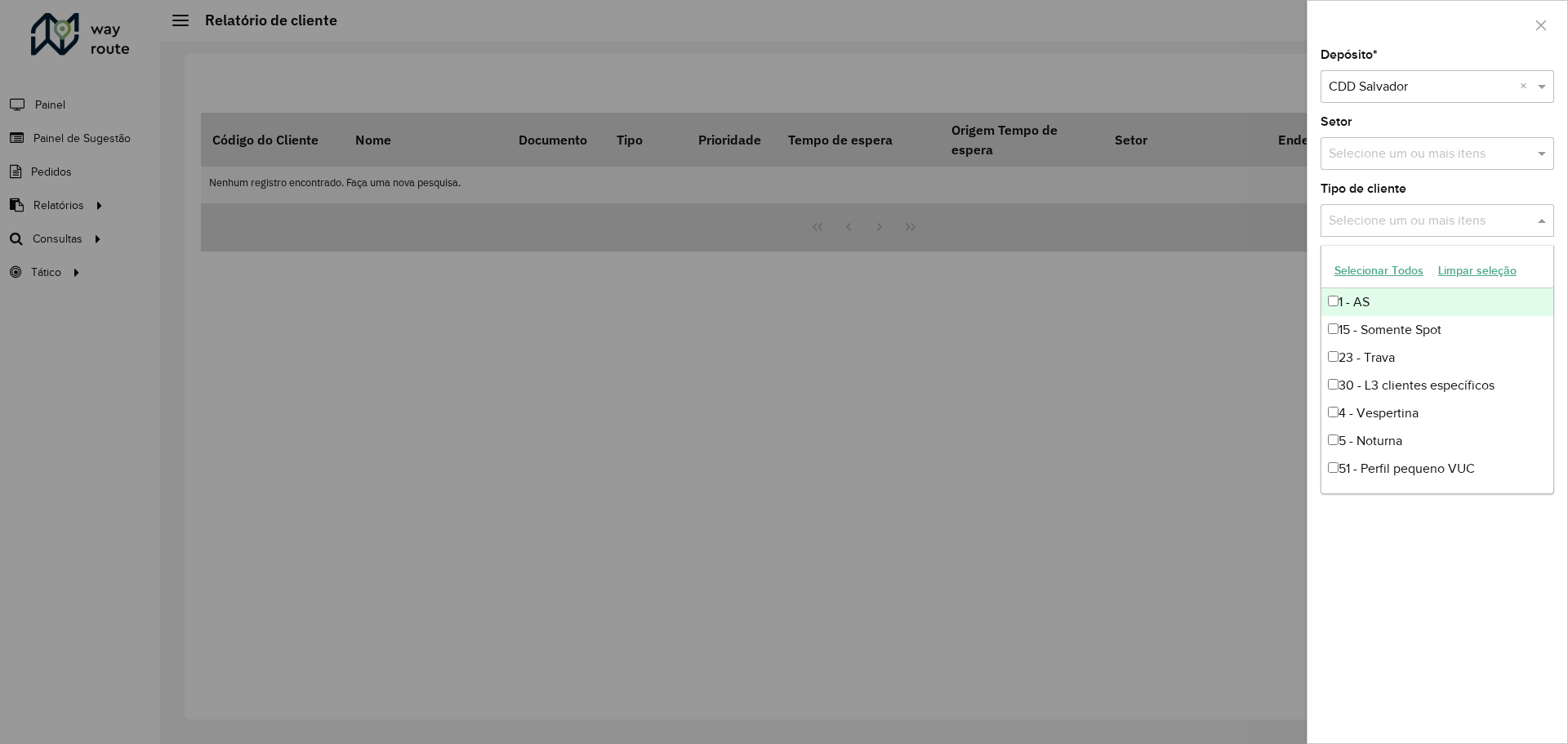
click at [1492, 222] on input "text" at bounding box center [1429, 222] width 209 height 20
click at [1400, 273] on button "Selecionar Todos" at bounding box center [1379, 271] width 104 height 25
click at [1547, 220] on span at bounding box center [1544, 221] width 21 height 20
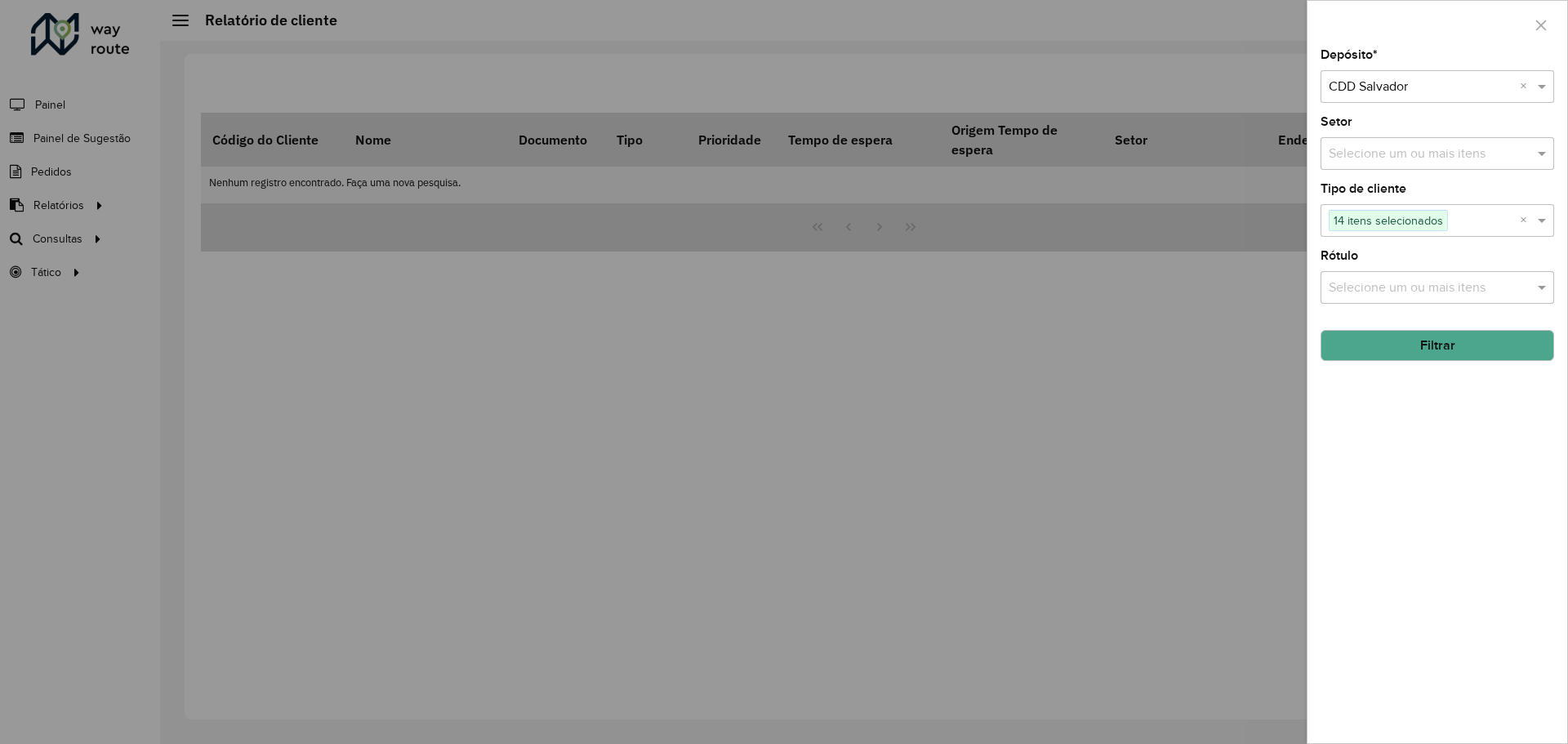
click at [1496, 288] on input "text" at bounding box center [1429, 289] width 209 height 20
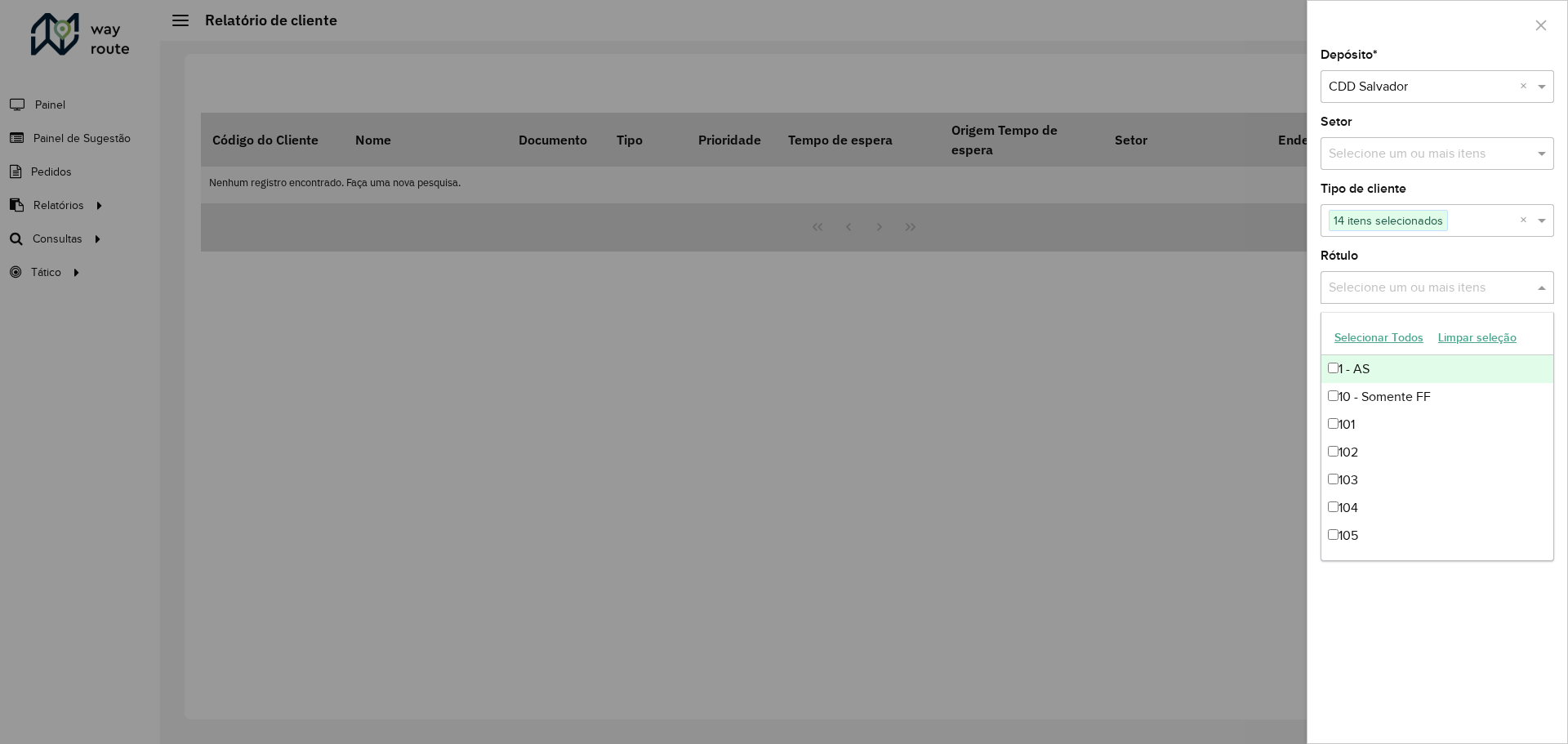
click at [1496, 288] on input "text" at bounding box center [1429, 289] width 209 height 20
click at [1374, 280] on input "text" at bounding box center [1429, 289] width 209 height 20
click at [1481, 248] on div "Depósito * Selecione um depósito × CDD Salvador × Setor Selecione um ou mais it…" at bounding box center [1437, 396] width 260 height 694
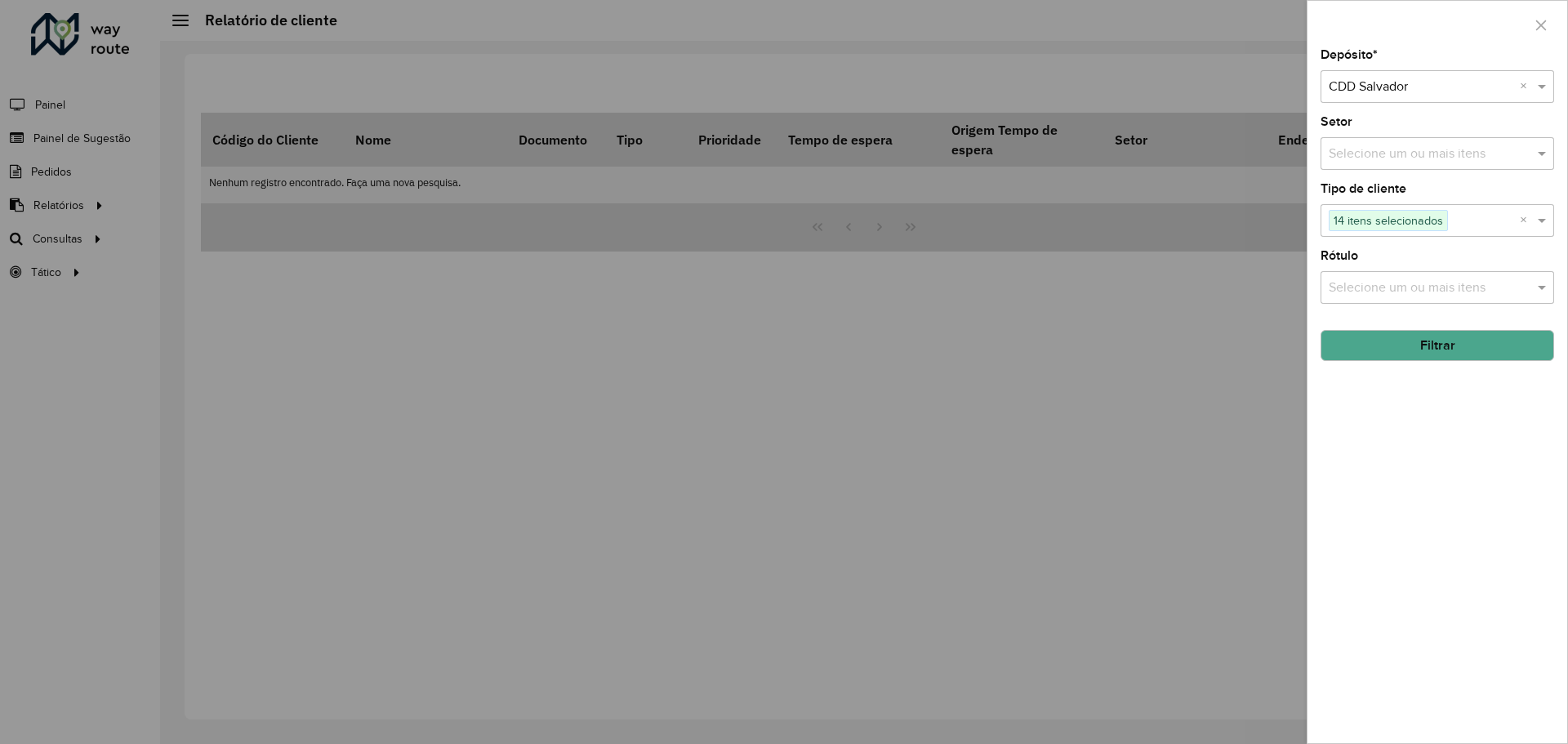
click at [1475, 343] on button "Filtrar" at bounding box center [1438, 346] width 233 height 31
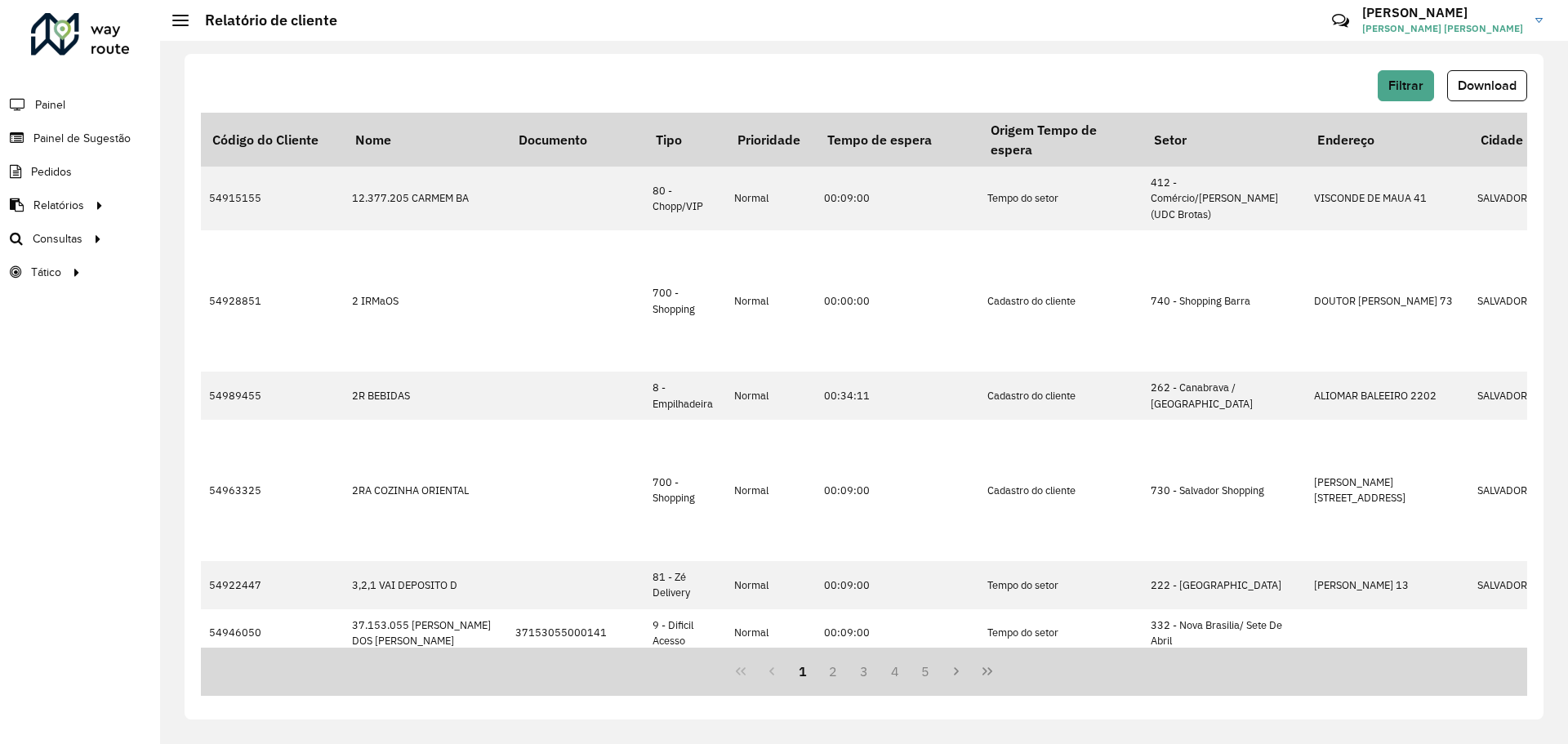
drag, startPoint x: 554, startPoint y: 642, endPoint x: 589, endPoint y: 645, distance: 35.1
click at [589, 645] on div "Código do Cliente Nome Documento Tipo Prioridade Tempo de espera Origem Tempo d…" at bounding box center [864, 380] width 1326 height 535
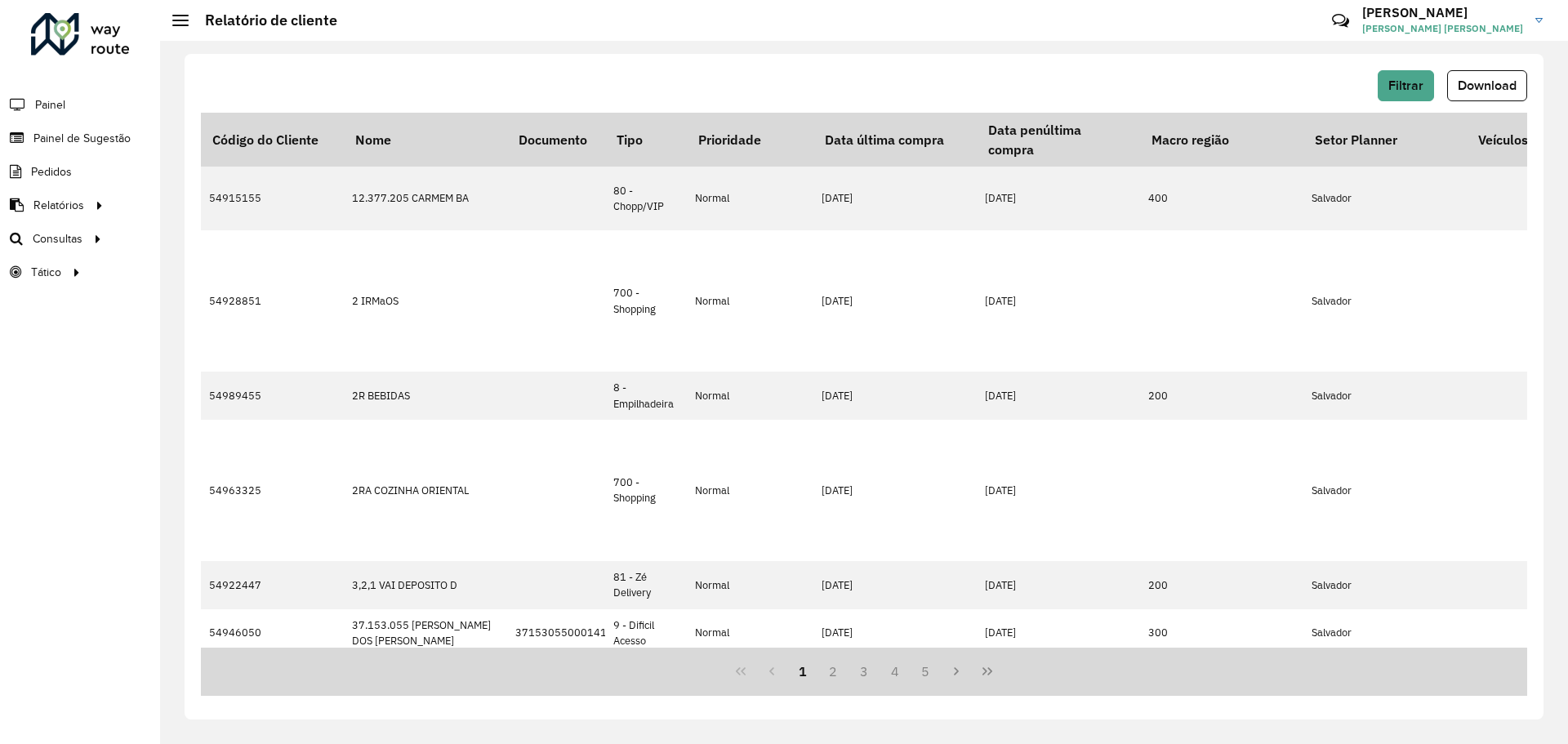
scroll to position [0, 2541]
click at [1482, 77] on button "Download" at bounding box center [1487, 86] width 80 height 31
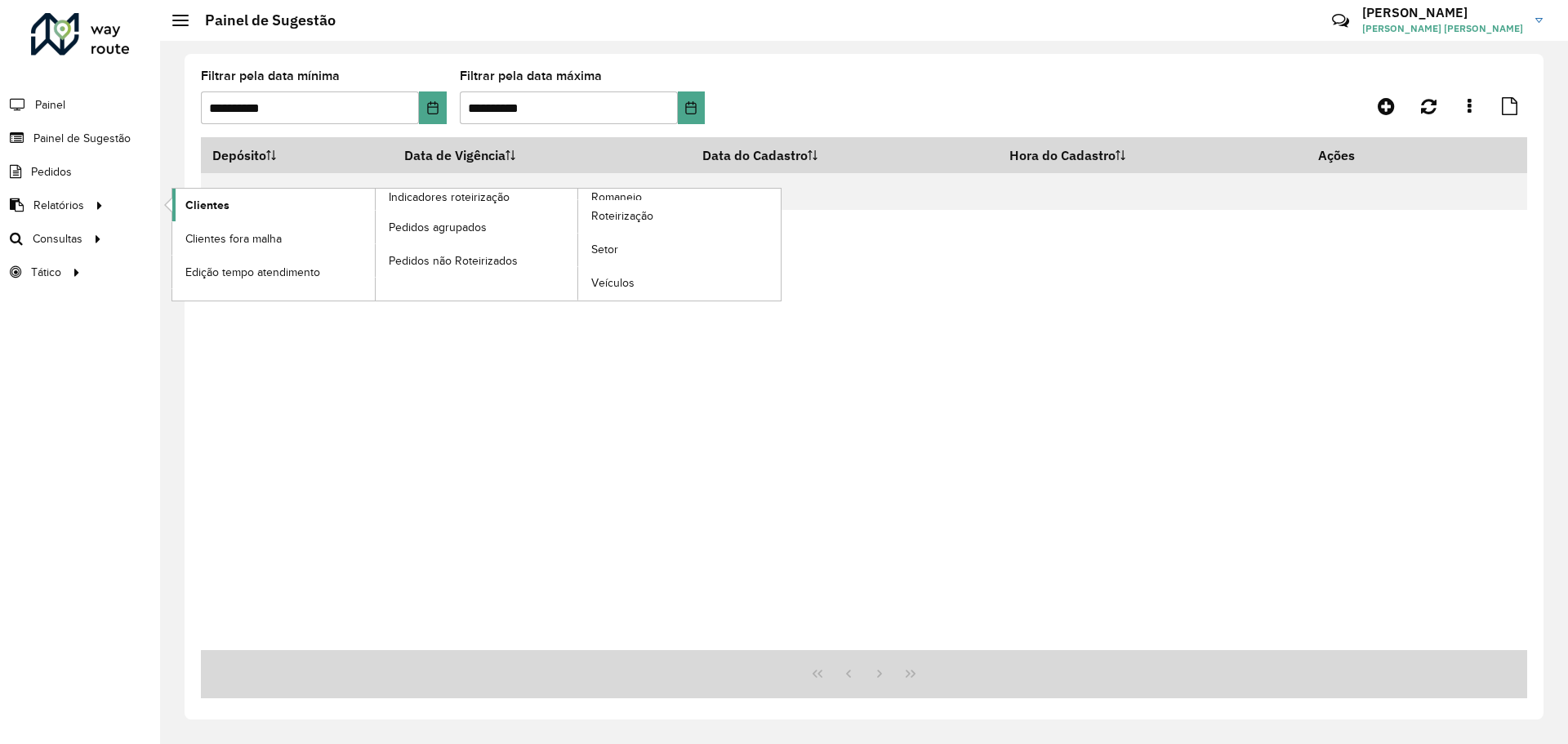
click at [201, 197] on span "Clientes" at bounding box center [207, 205] width 44 height 17
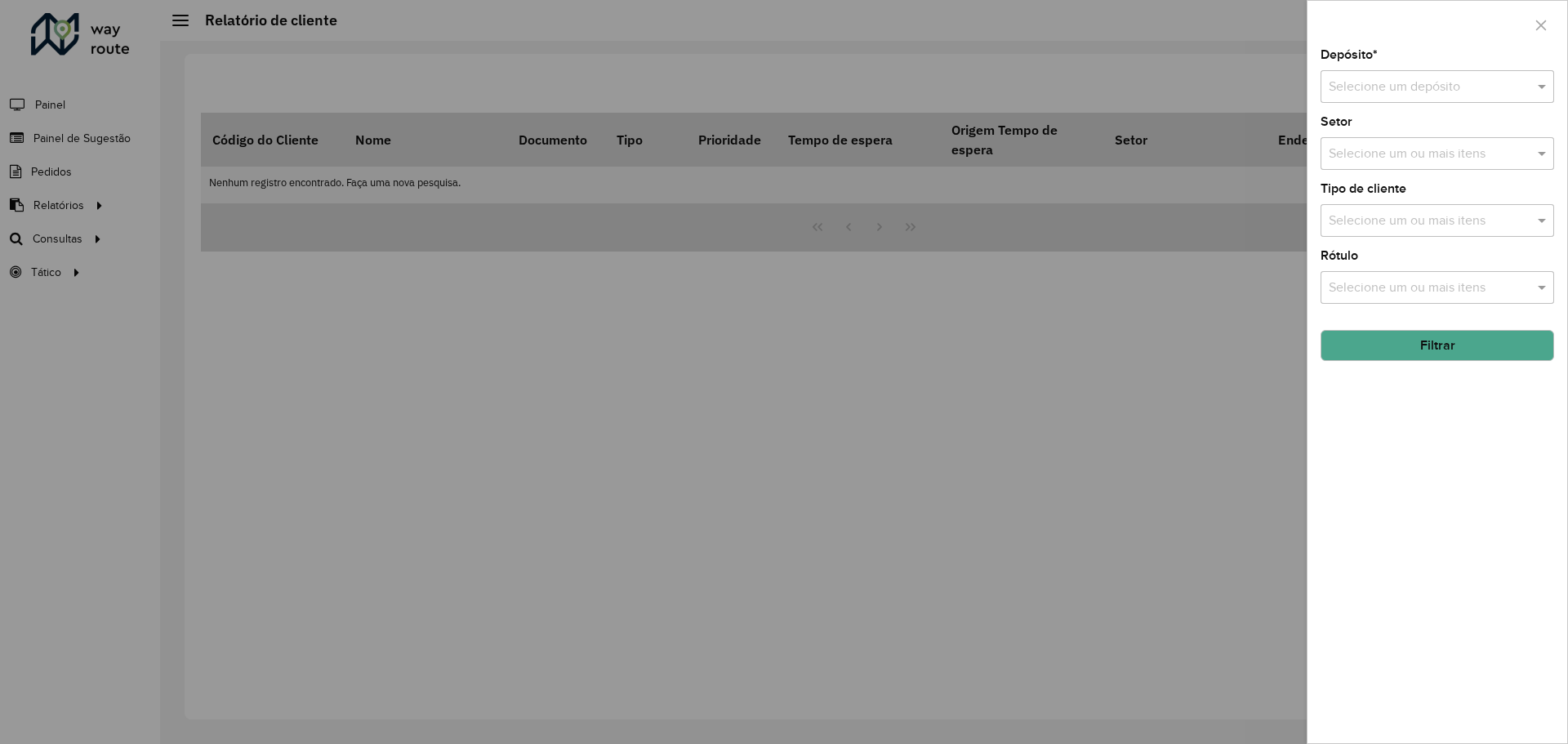
click at [1445, 72] on div "Selecione um depósito" at bounding box center [1438, 87] width 233 height 33
click at [1402, 161] on span "CDD Salvador" at bounding box center [1368, 161] width 80 height 14
click at [1481, 159] on input "text" at bounding box center [1429, 155] width 209 height 20
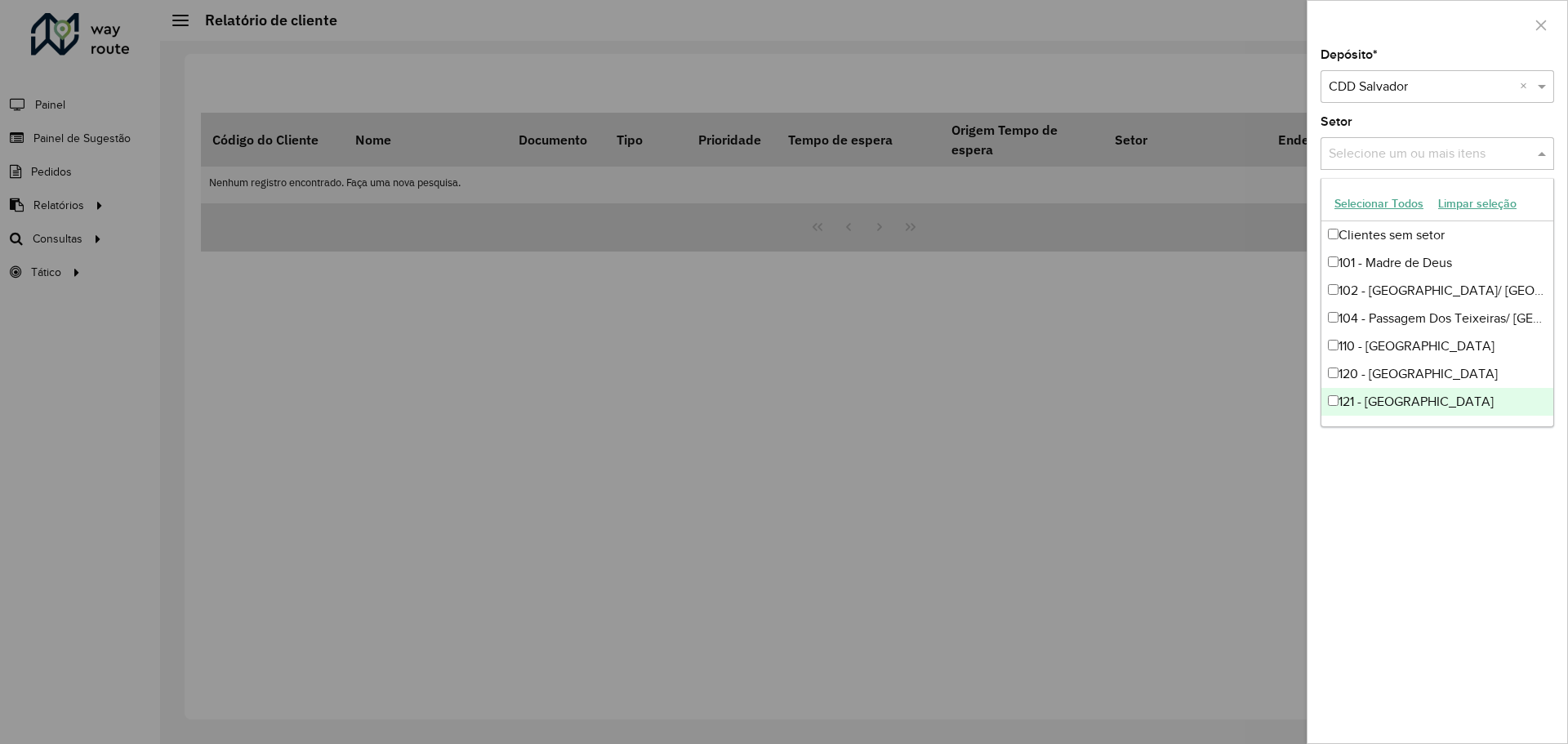
click at [1449, 495] on div "Depósito * Selecione um depósito × CDD Salvador × Setor Selecione um ou mais it…" at bounding box center [1437, 396] width 260 height 694
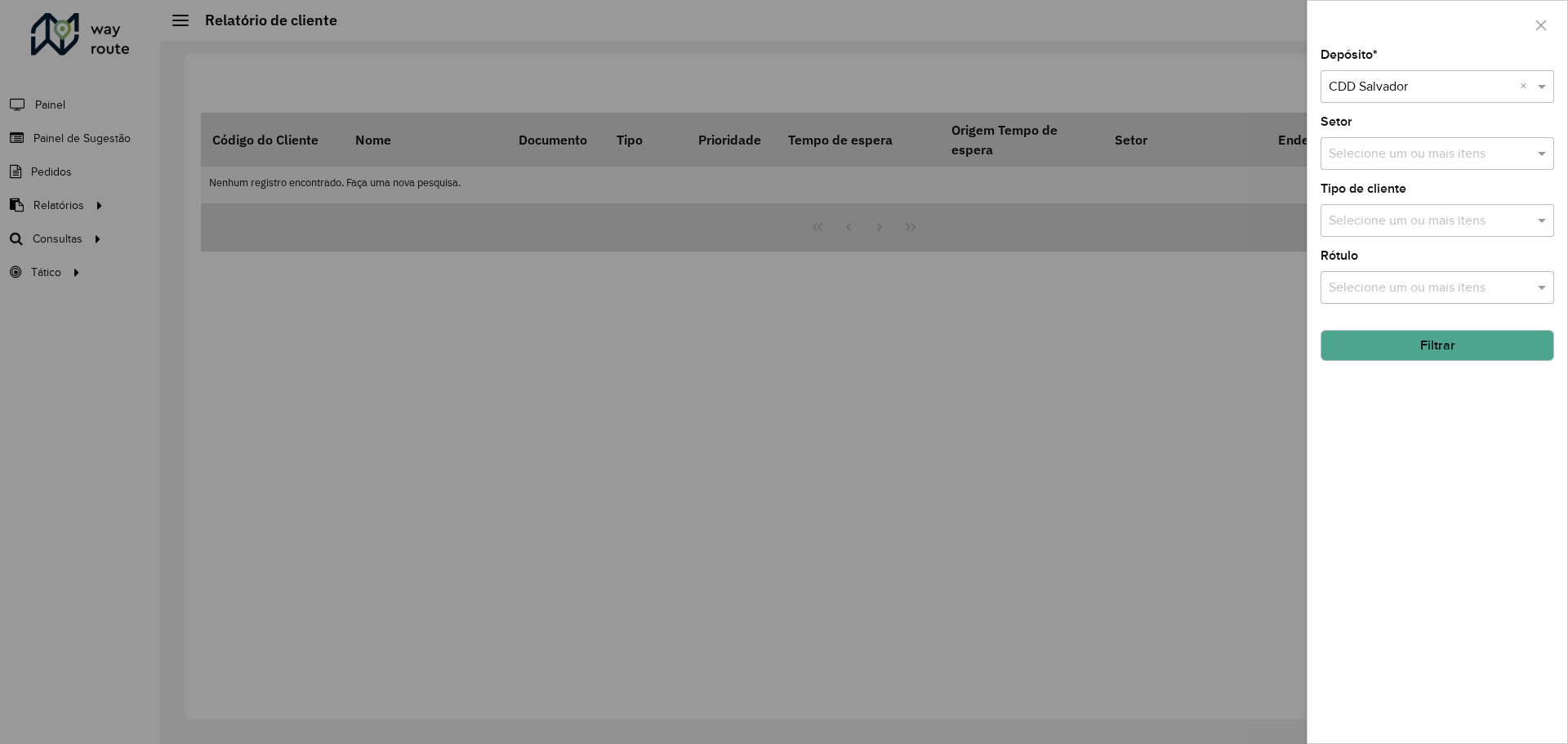
click at [1395, 356] on button "Filtrar" at bounding box center [1438, 346] width 233 height 31
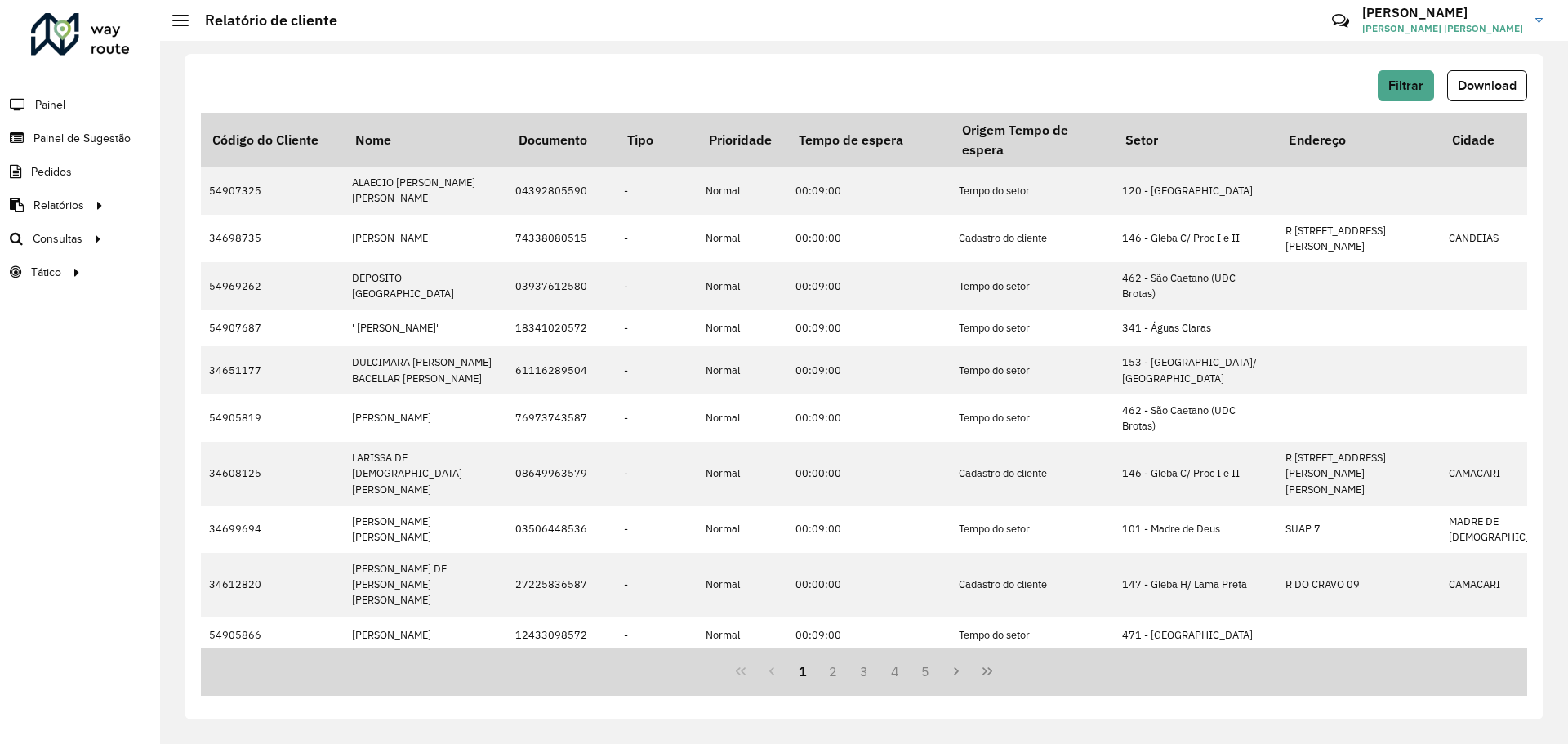
click at [709, 67] on div "Filtrar Download Código do Cliente Nome Documento Tipo Prioridade Tempo de espe…" at bounding box center [864, 387] width 1359 height 666
click at [936, 676] on button "5" at bounding box center [927, 672] width 31 height 31
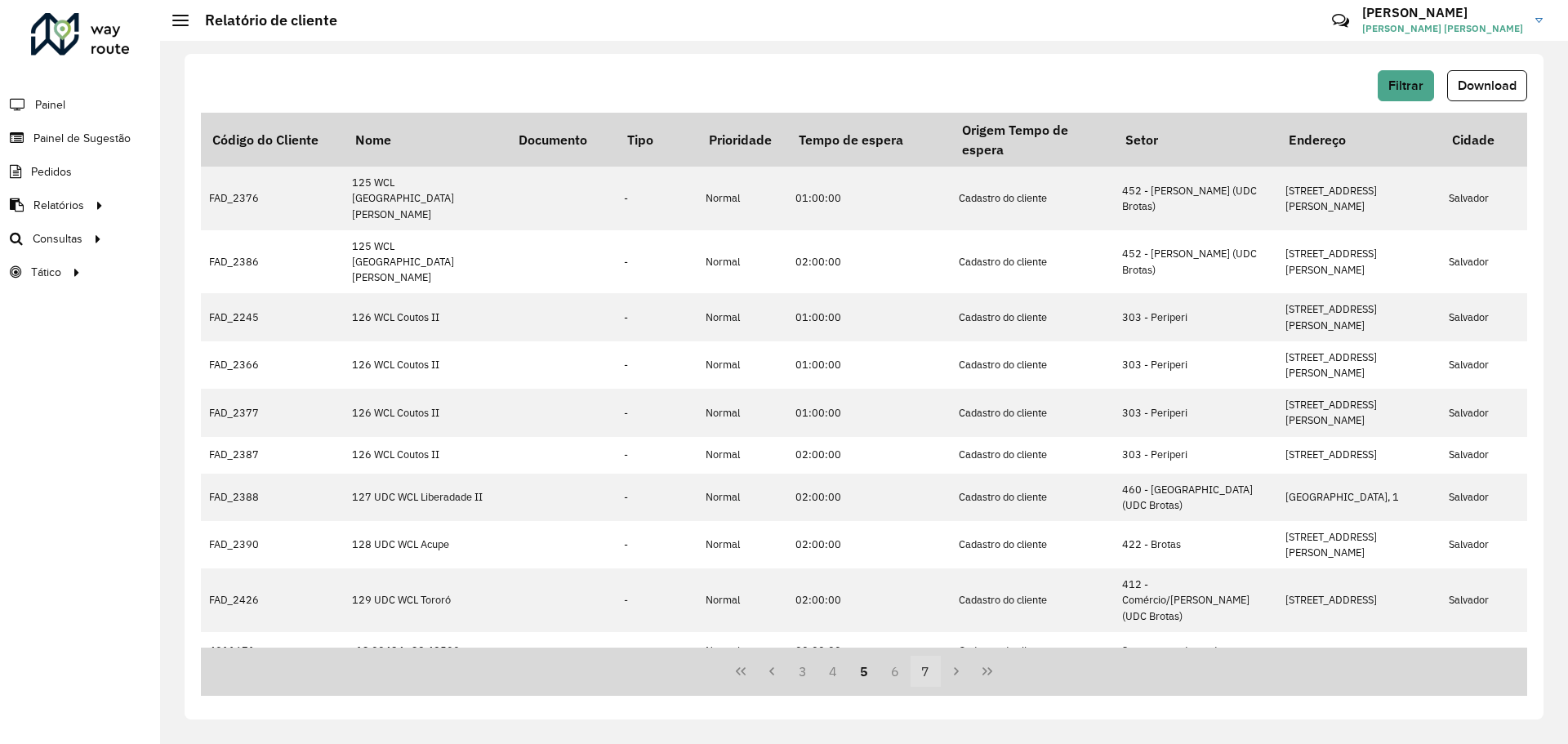
click at [930, 668] on button "7" at bounding box center [927, 672] width 31 height 31
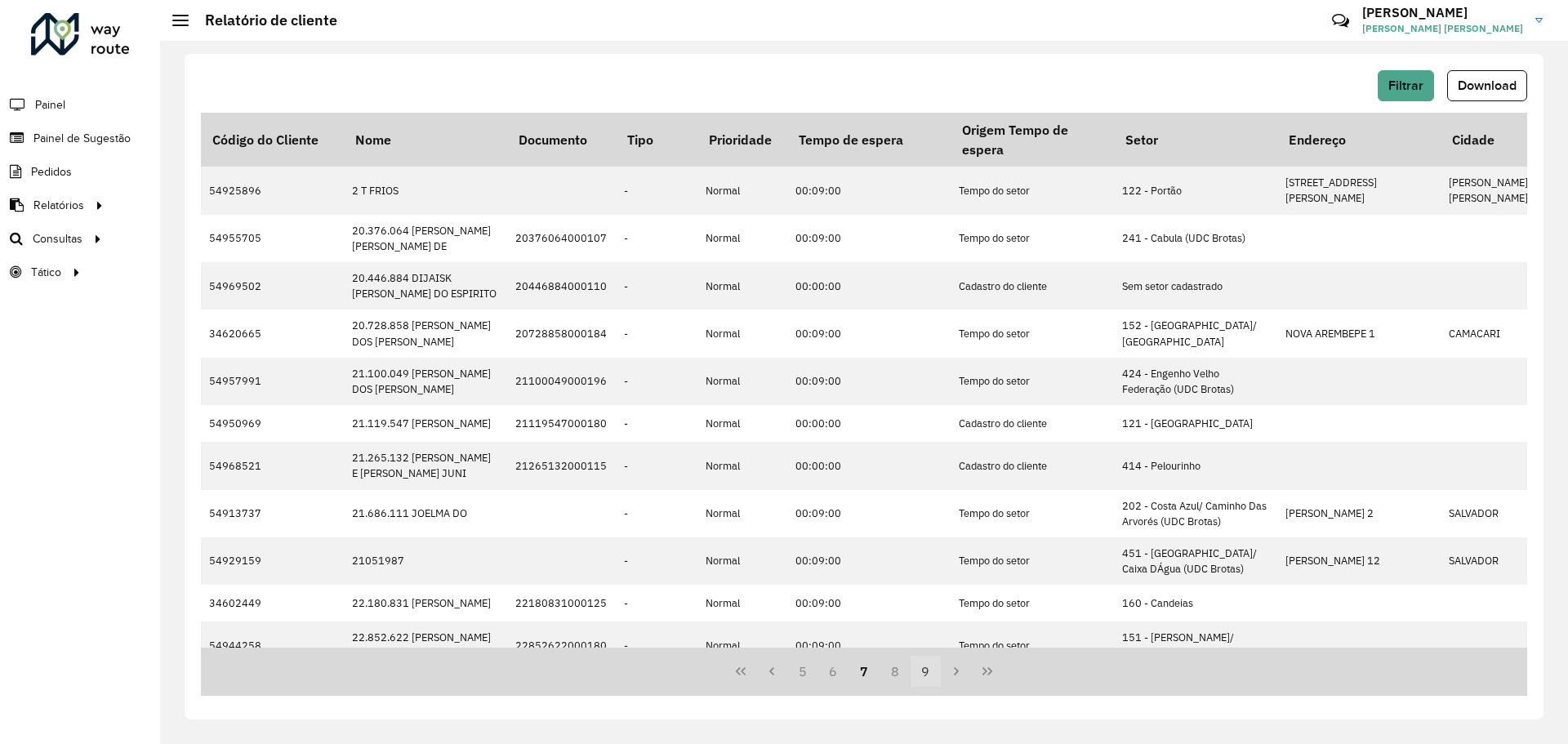
click at [935, 672] on button "9" at bounding box center [927, 672] width 31 height 31
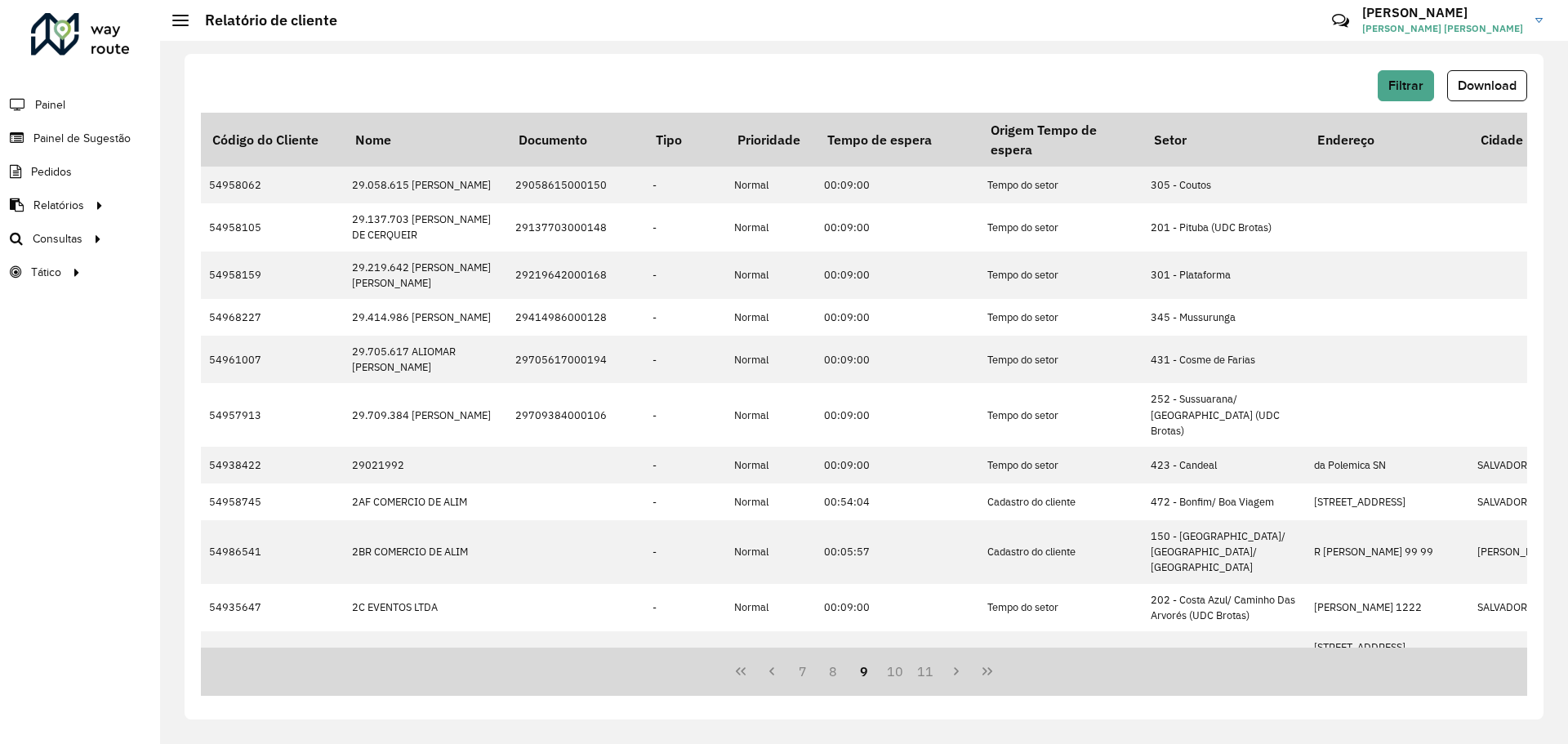
click at [935, 672] on button "11" at bounding box center [927, 672] width 31 height 31
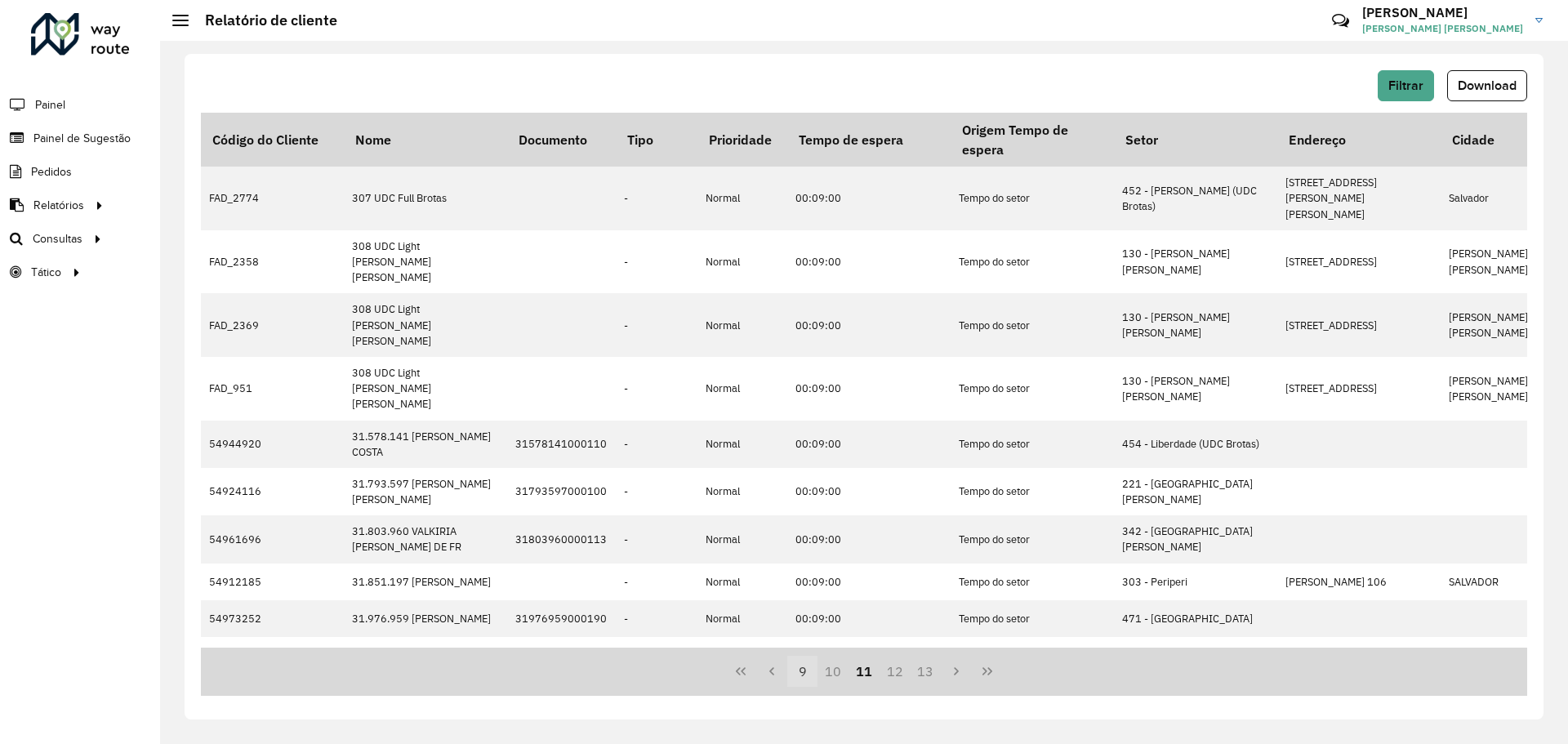
click at [935, 672] on button "13" at bounding box center [927, 672] width 31 height 31
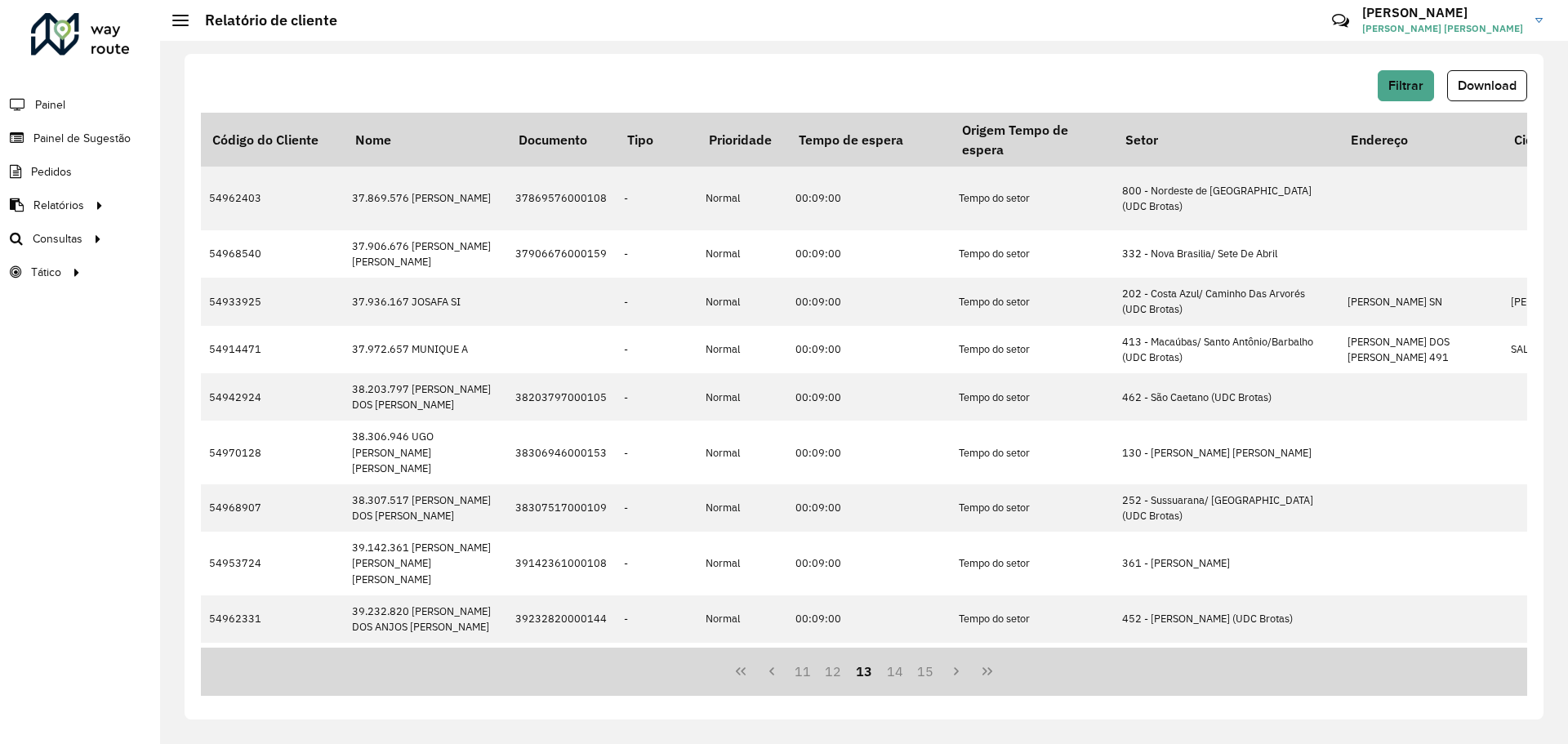
click at [935, 672] on button "15" at bounding box center [927, 672] width 31 height 31
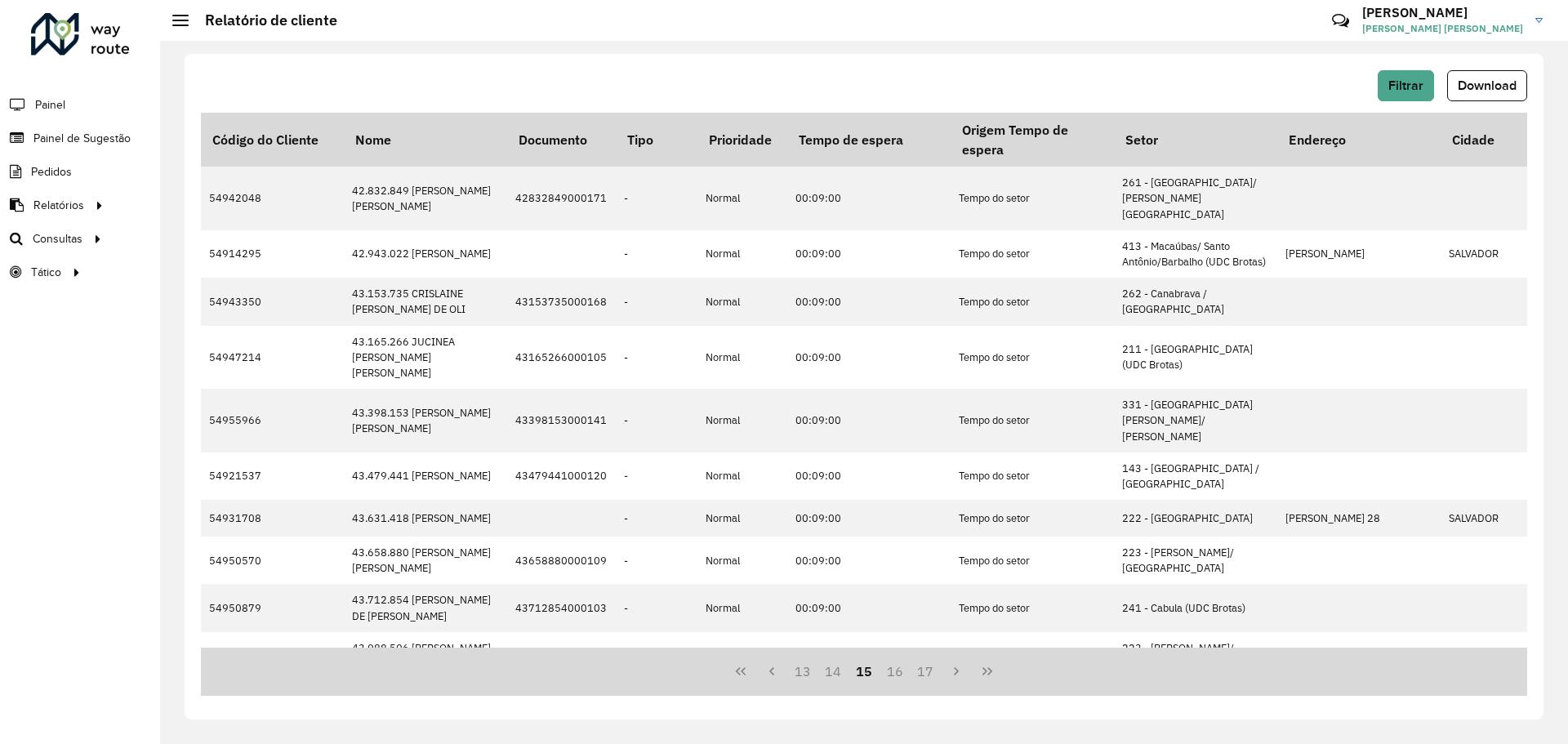
click at [935, 672] on button "17" at bounding box center [927, 672] width 31 height 31
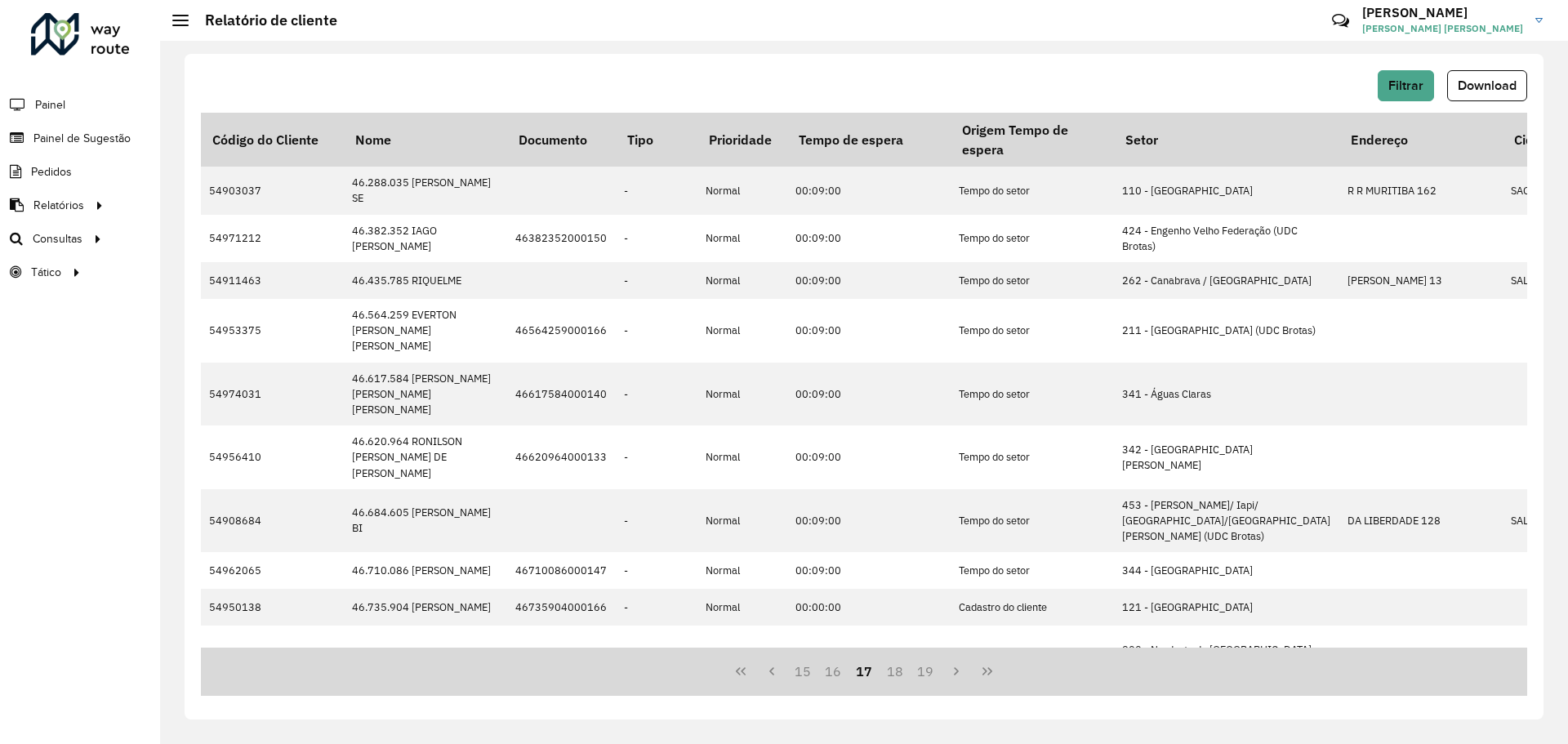
click at [935, 672] on button "19" at bounding box center [927, 672] width 31 height 31
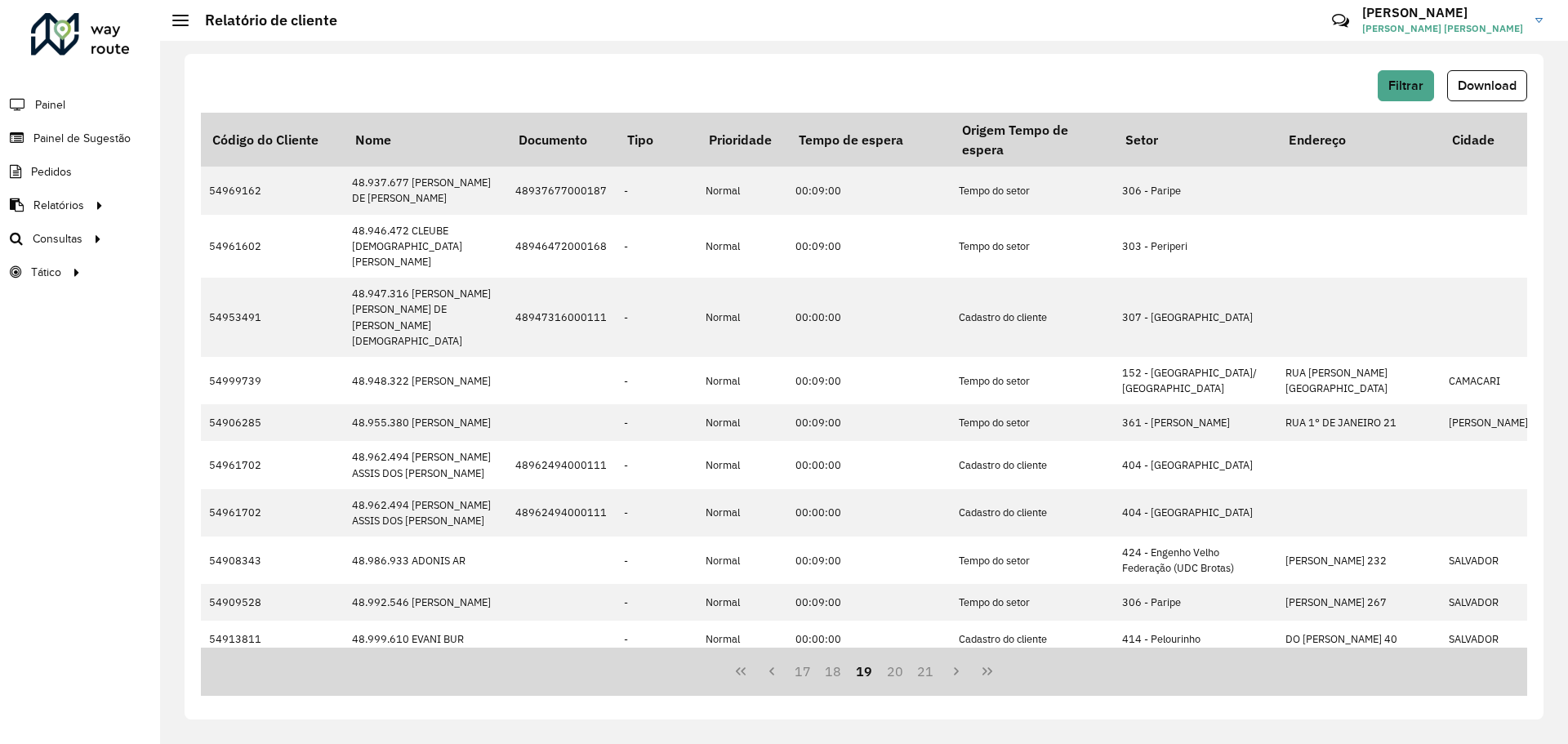
click at [935, 672] on button "21" at bounding box center [927, 672] width 31 height 31
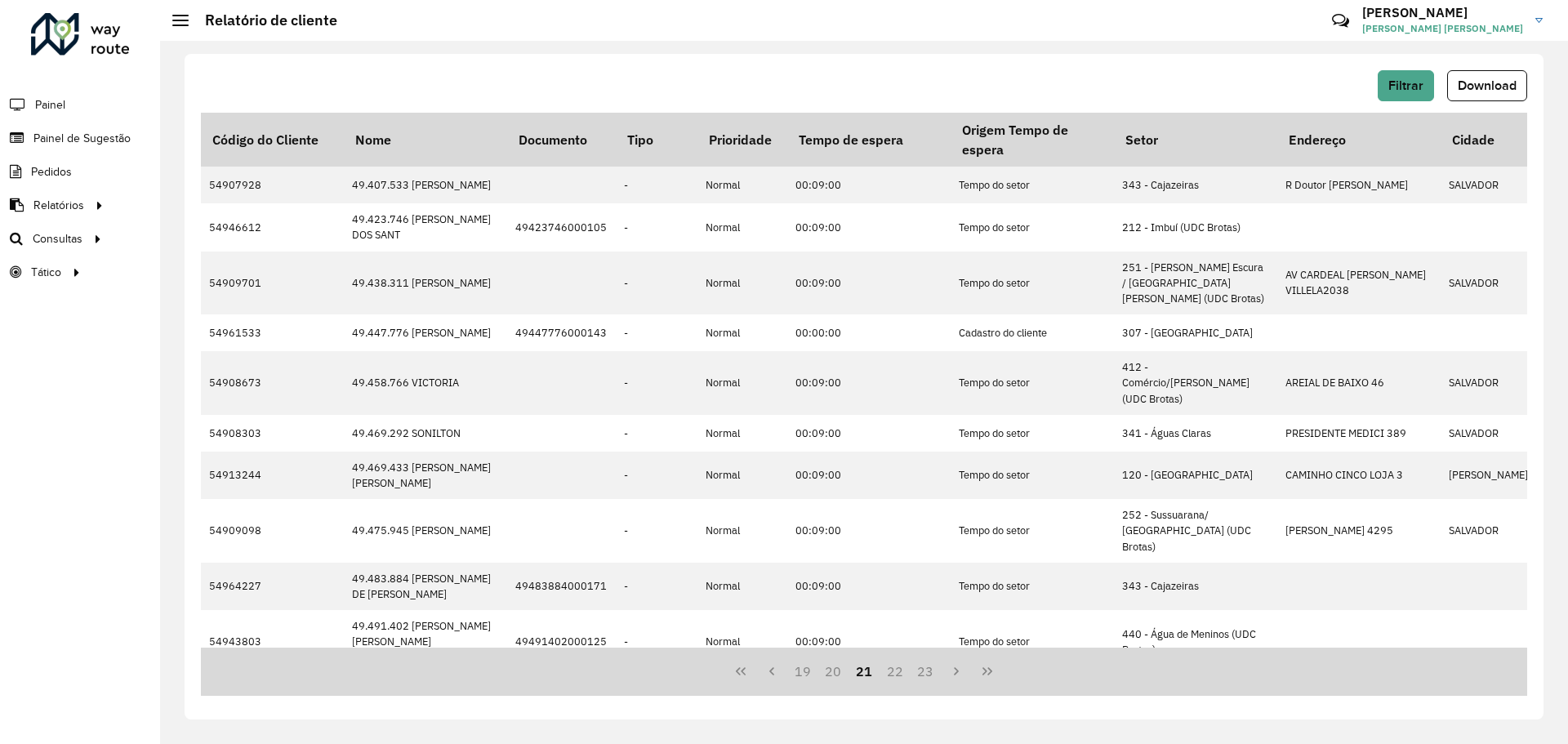
click at [935, 672] on button "23" at bounding box center [927, 672] width 31 height 31
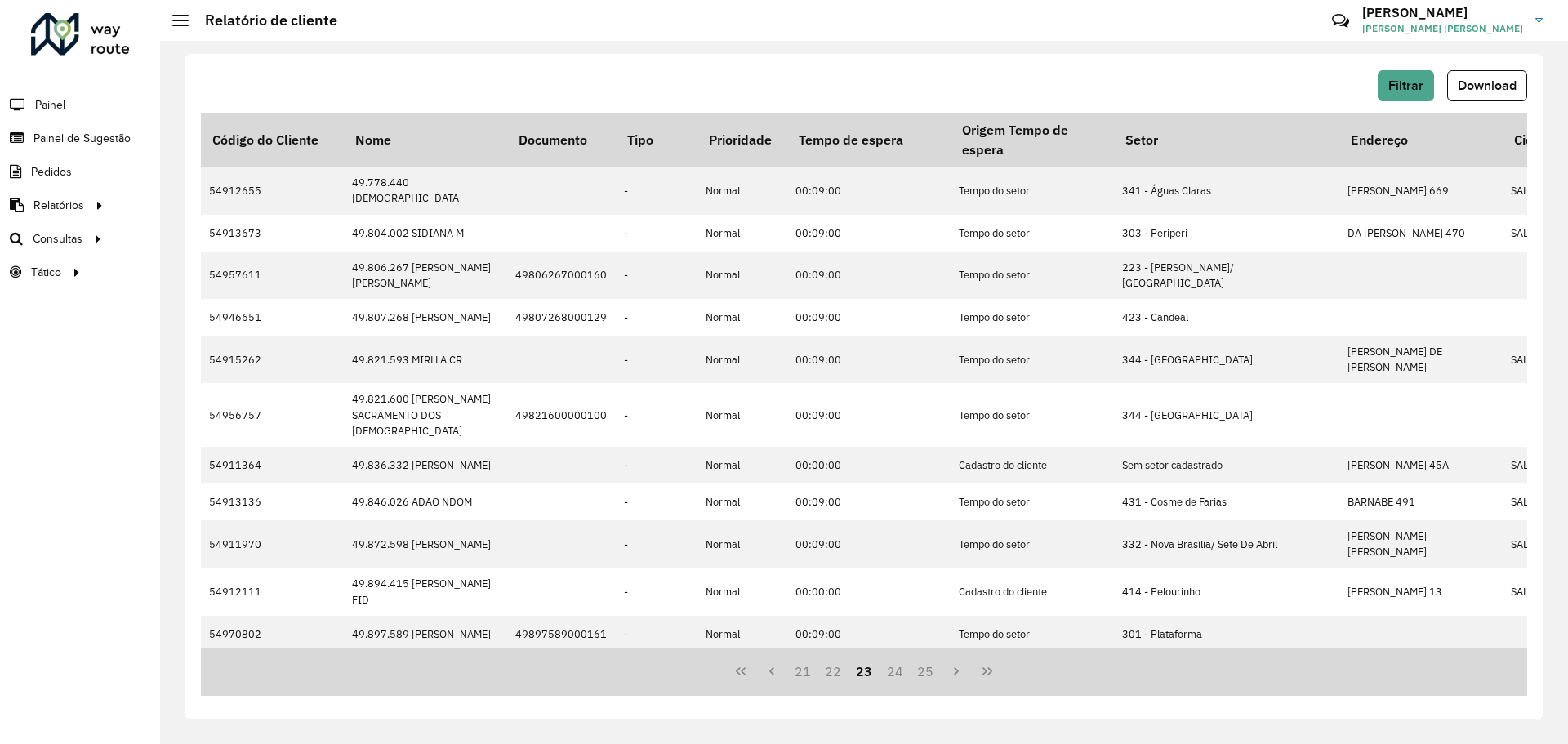
click at [935, 672] on button "25" at bounding box center [927, 672] width 31 height 31
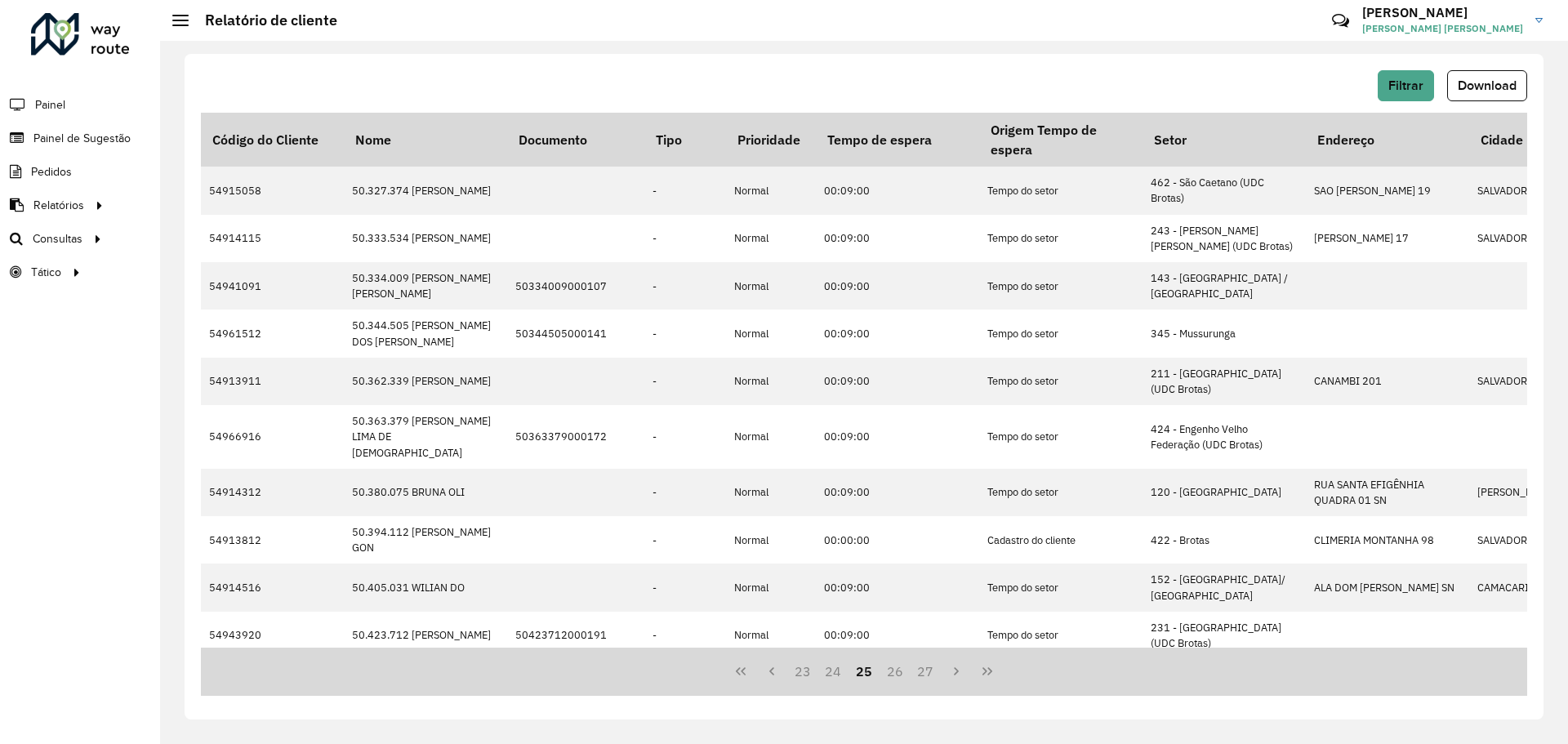
click at [935, 672] on button "27" at bounding box center [927, 672] width 31 height 31
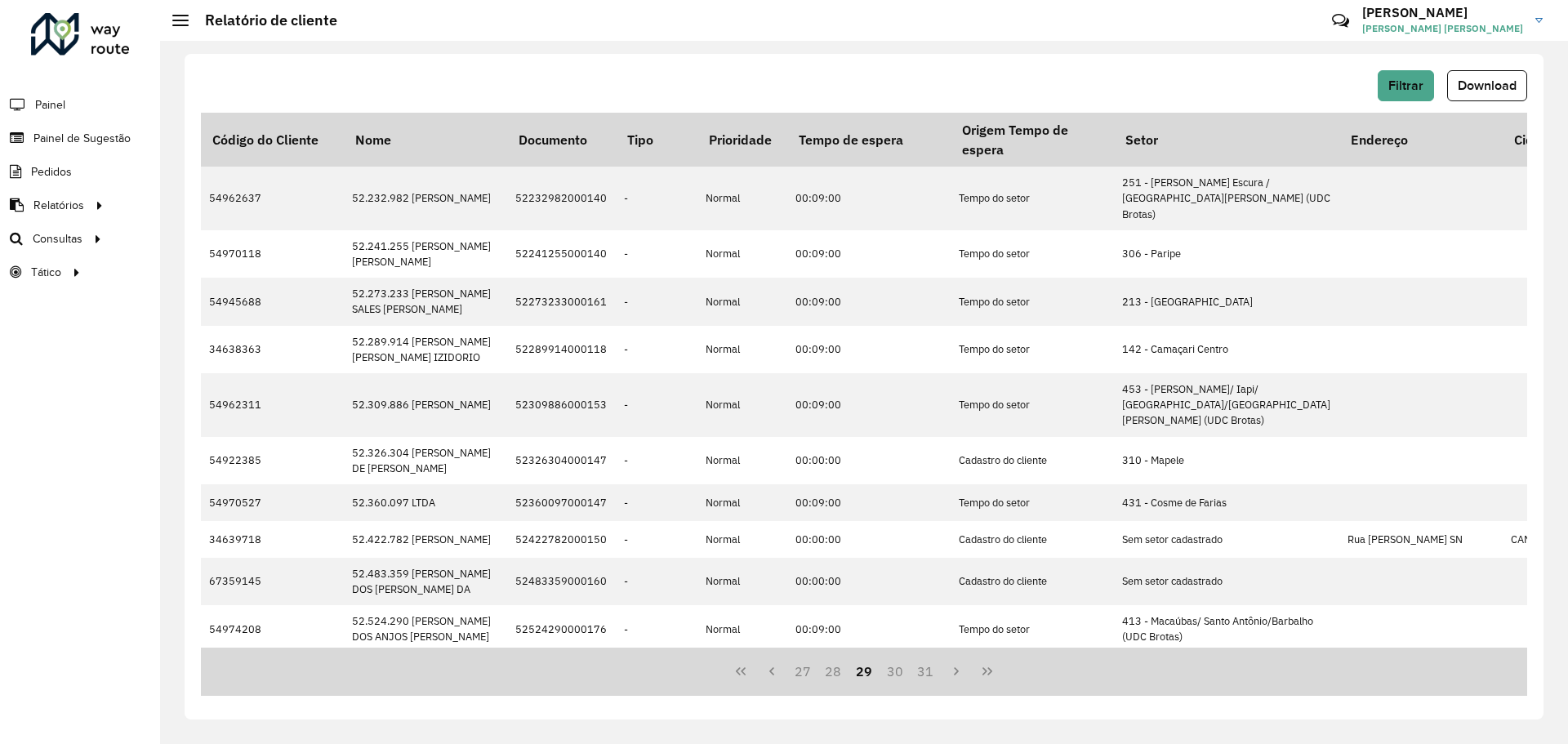
click at [935, 672] on button "31" at bounding box center [927, 672] width 31 height 31
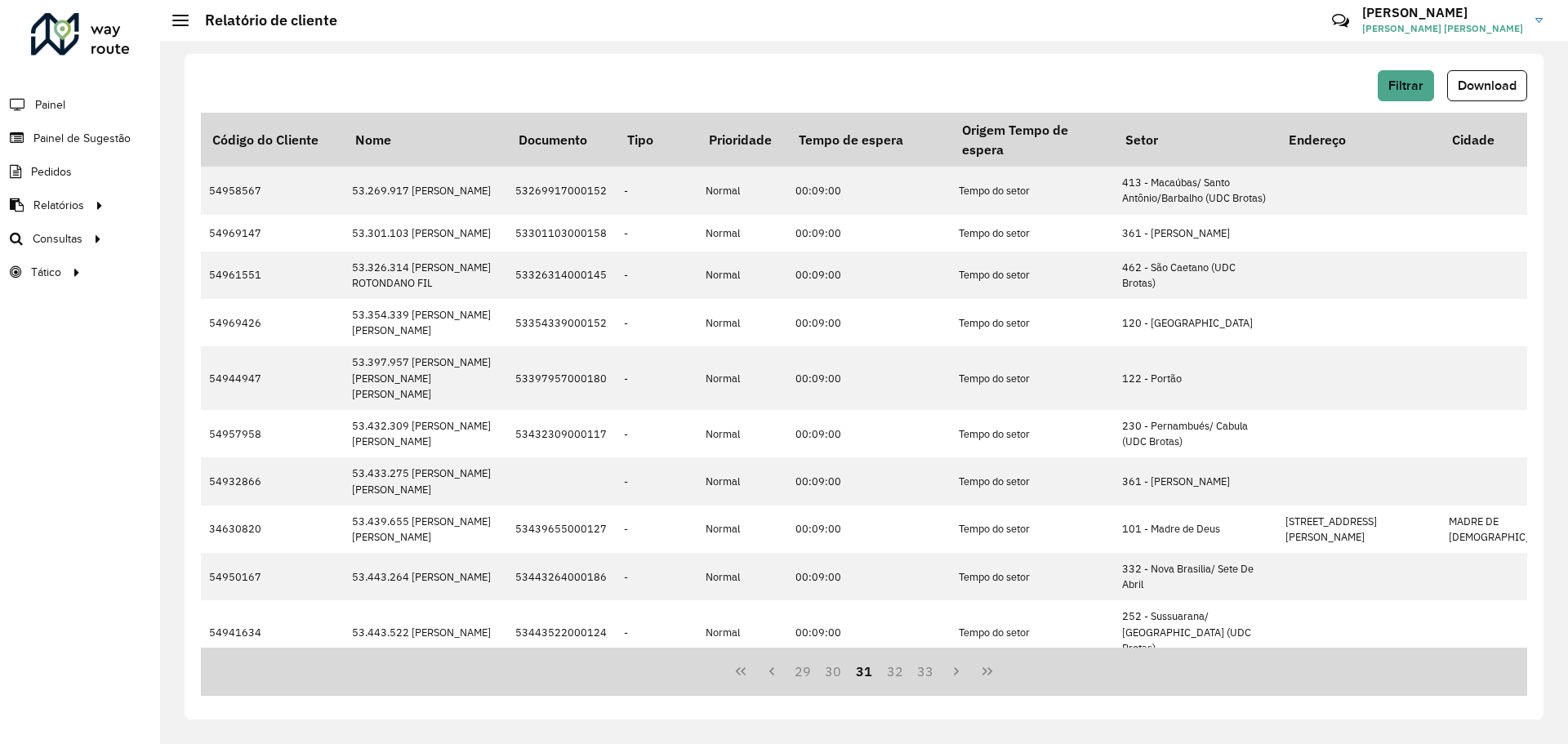
click at [935, 672] on button "33" at bounding box center [927, 672] width 31 height 31
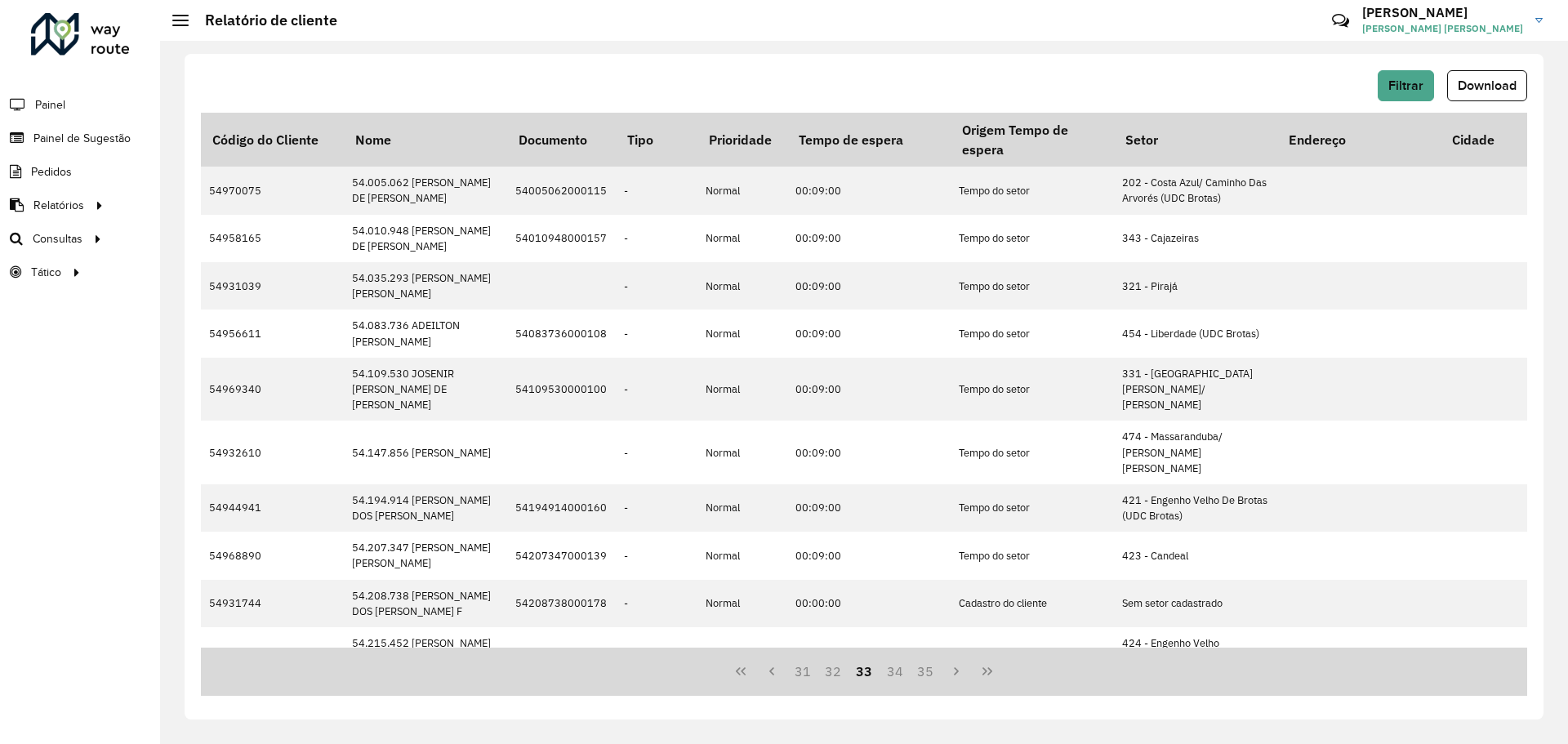
click at [935, 672] on button "35" at bounding box center [927, 672] width 31 height 31
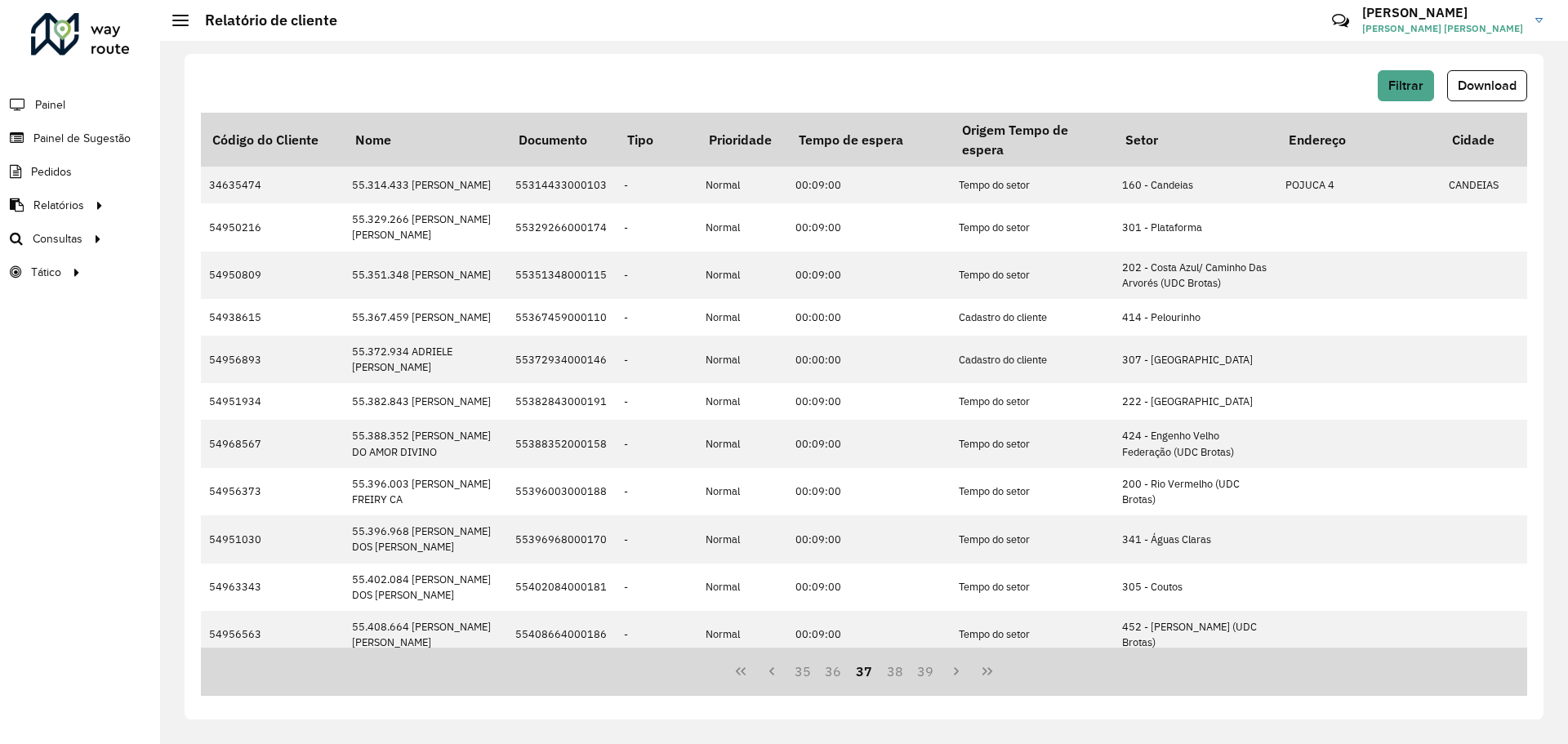
click at [935, 672] on button "39" at bounding box center [927, 672] width 31 height 31
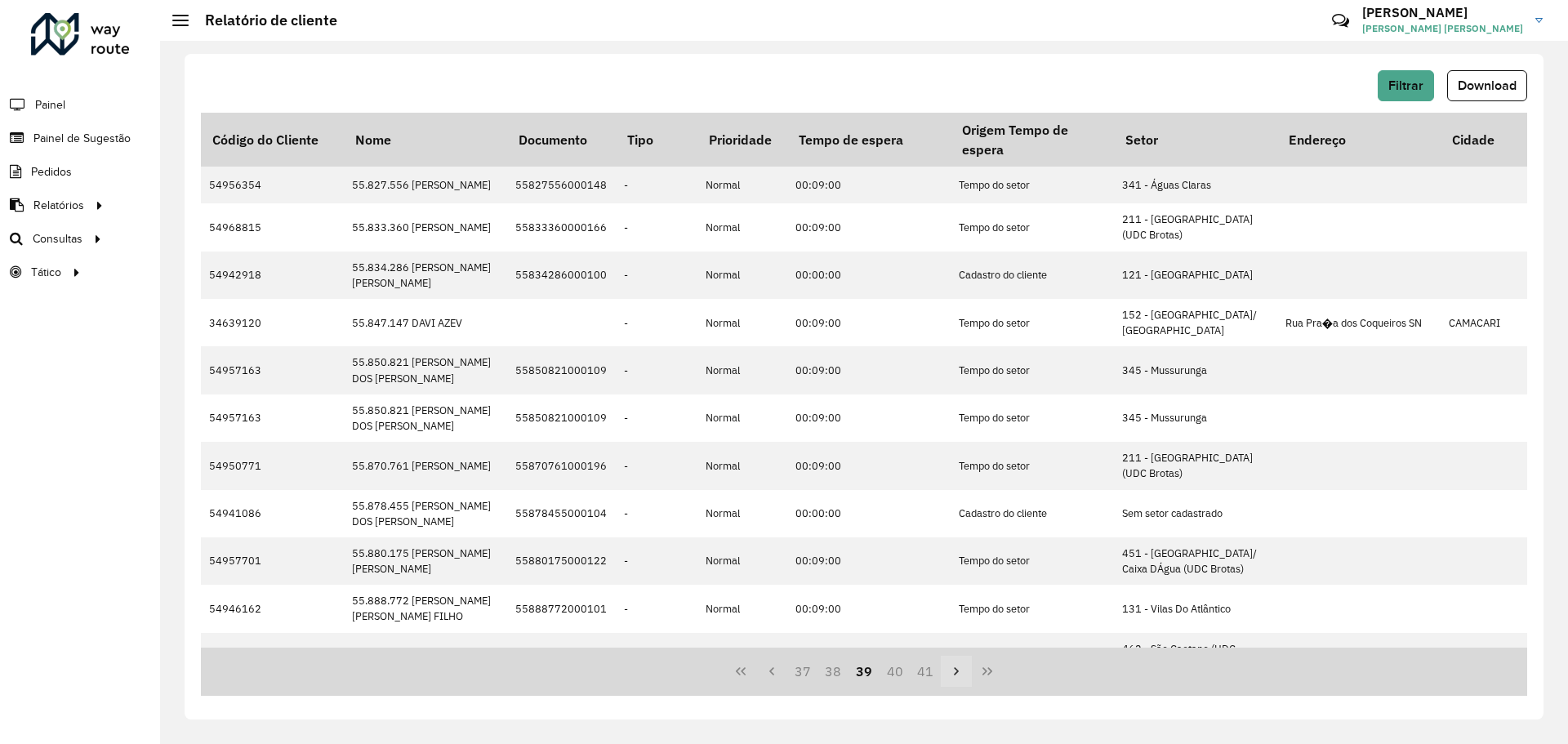
click at [948, 672] on button "Next Page" at bounding box center [956, 672] width 31 height 31
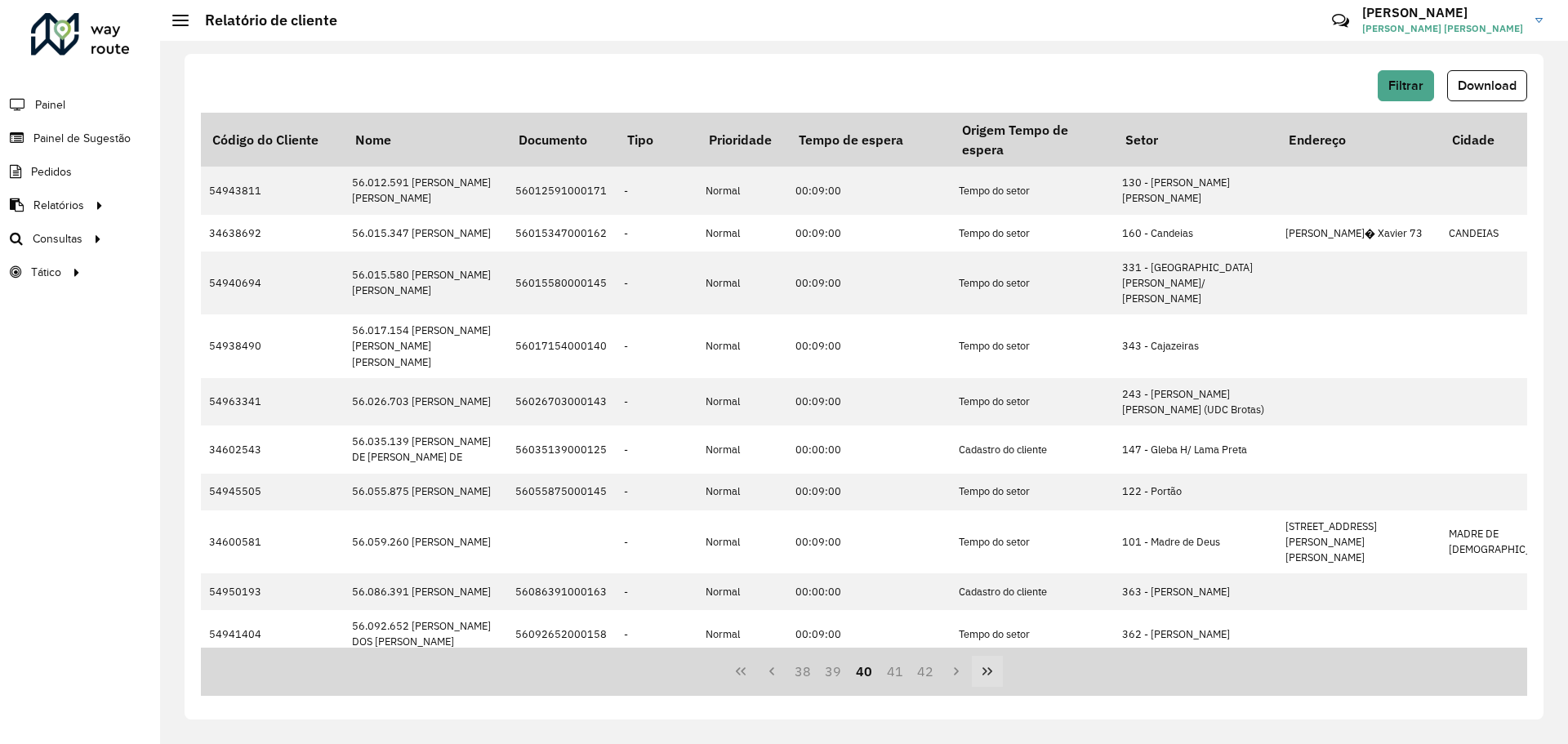
click at [972, 672] on button "Last Page" at bounding box center [987, 672] width 31 height 31
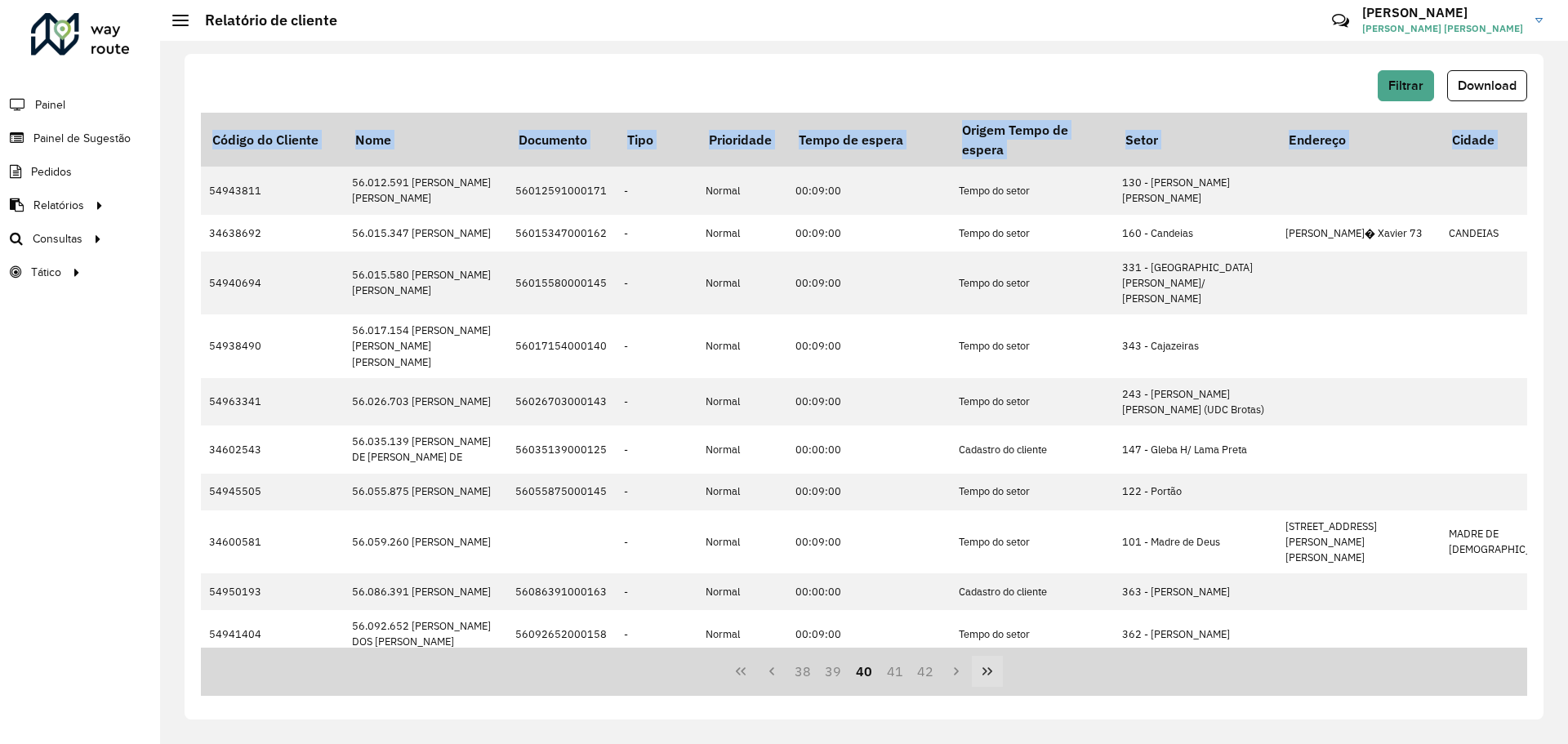
click at [972, 672] on div "38 39 40 41 42" at bounding box center [864, 672] width 1326 height 48
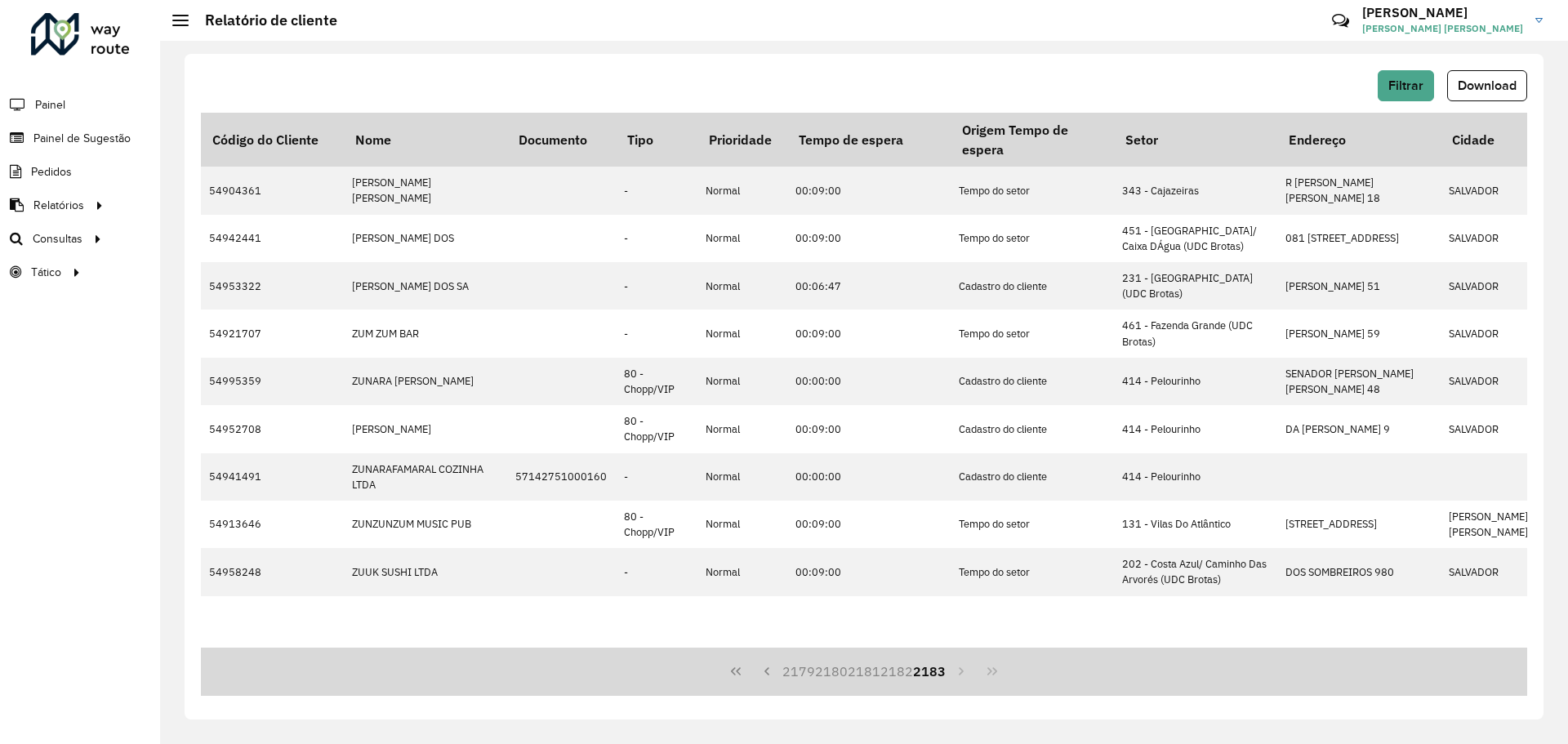
click at [972, 672] on div "2179 2180 2181 2182 2183" at bounding box center [864, 672] width 1326 height 48
click at [934, 672] on button "2183" at bounding box center [929, 672] width 33 height 31
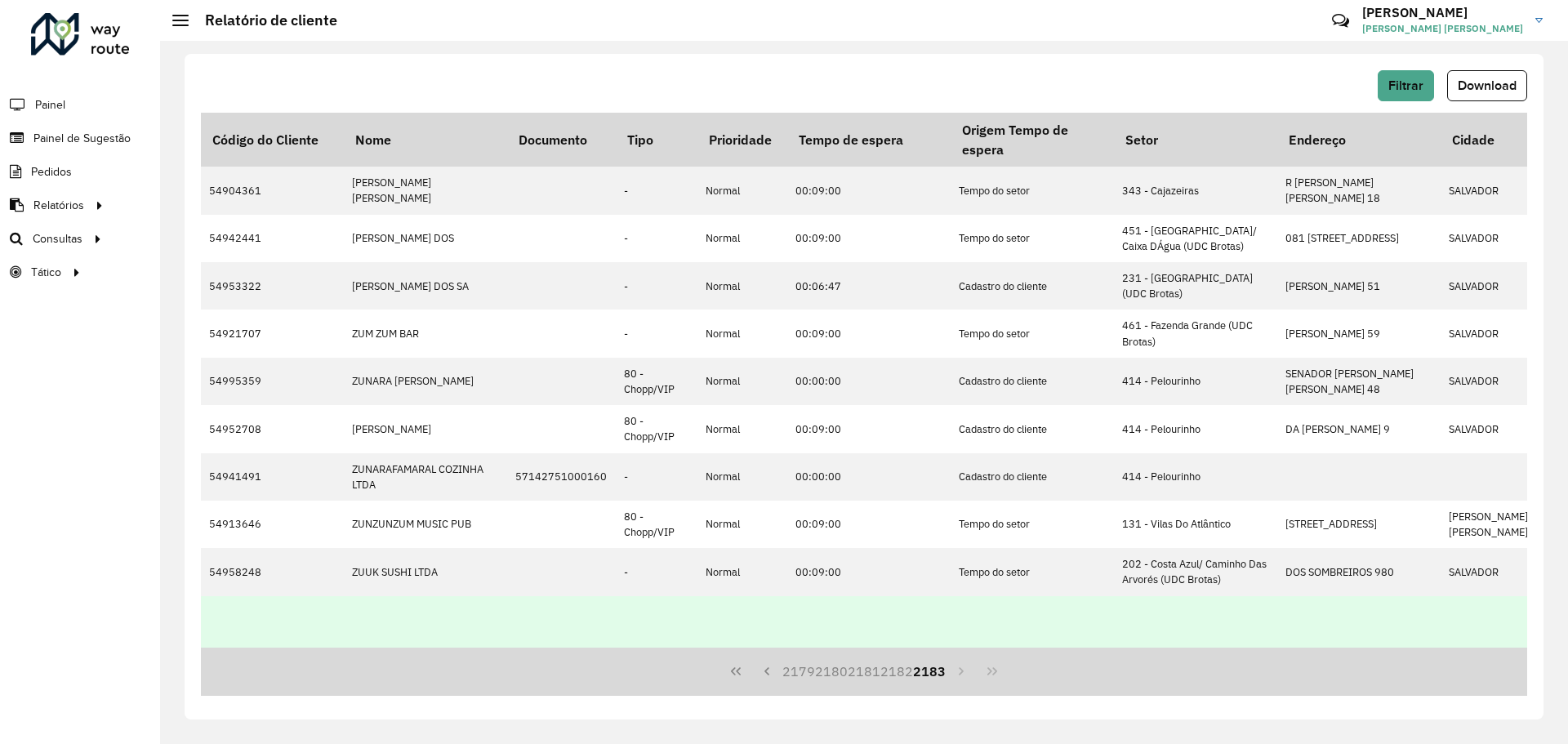
scroll to position [52, 0]
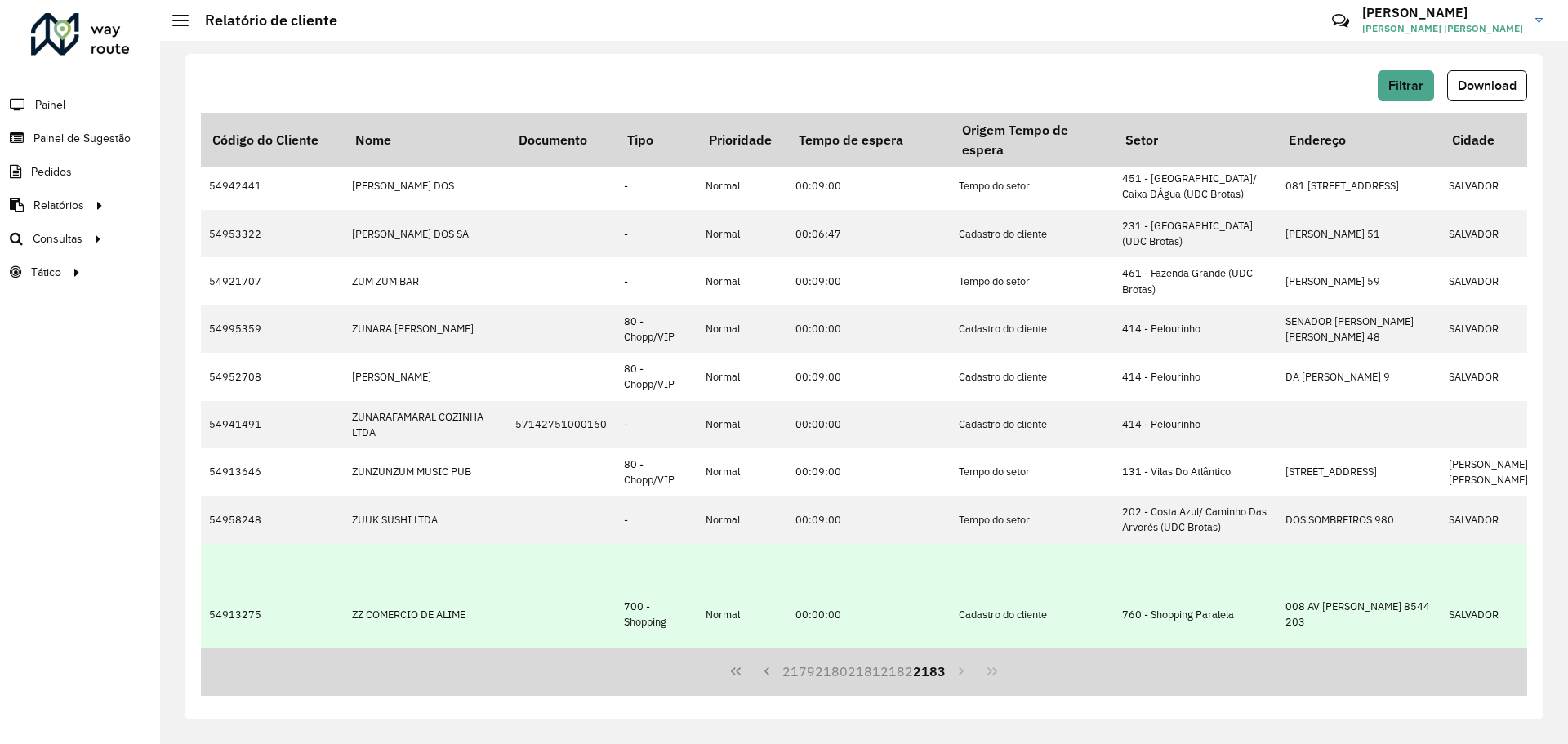
click at [504, 546] on td "ZZ COMERCIO DE ALIME" at bounding box center [425, 615] width 164 height 142
